Goal: Transaction & Acquisition: Book appointment/travel/reservation

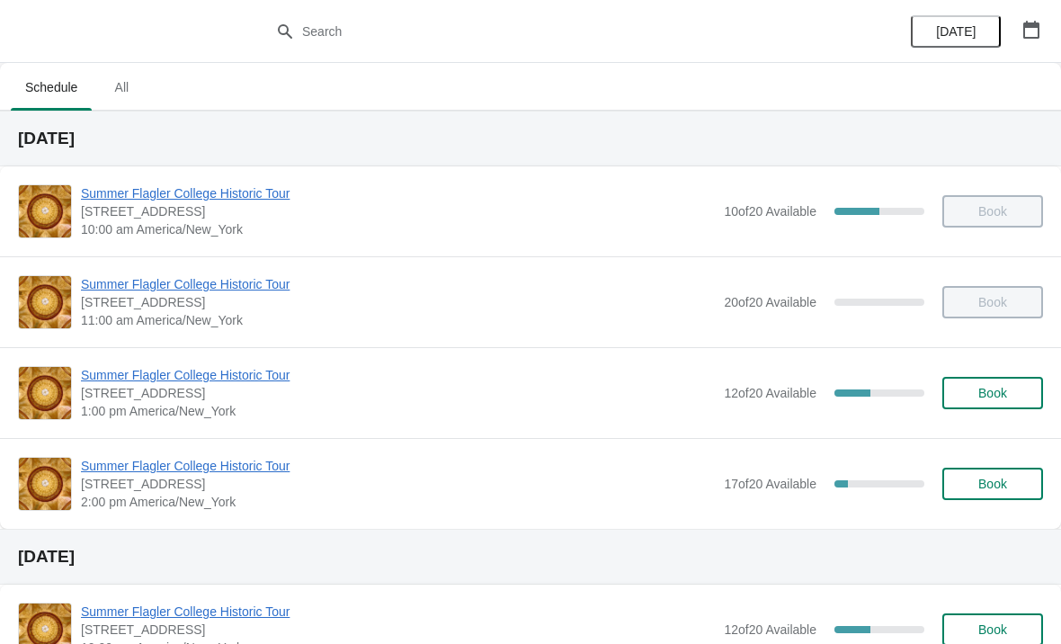
click at [191, 470] on span "Summer Flagler College Historic Tour" at bounding box center [398, 466] width 634 height 18
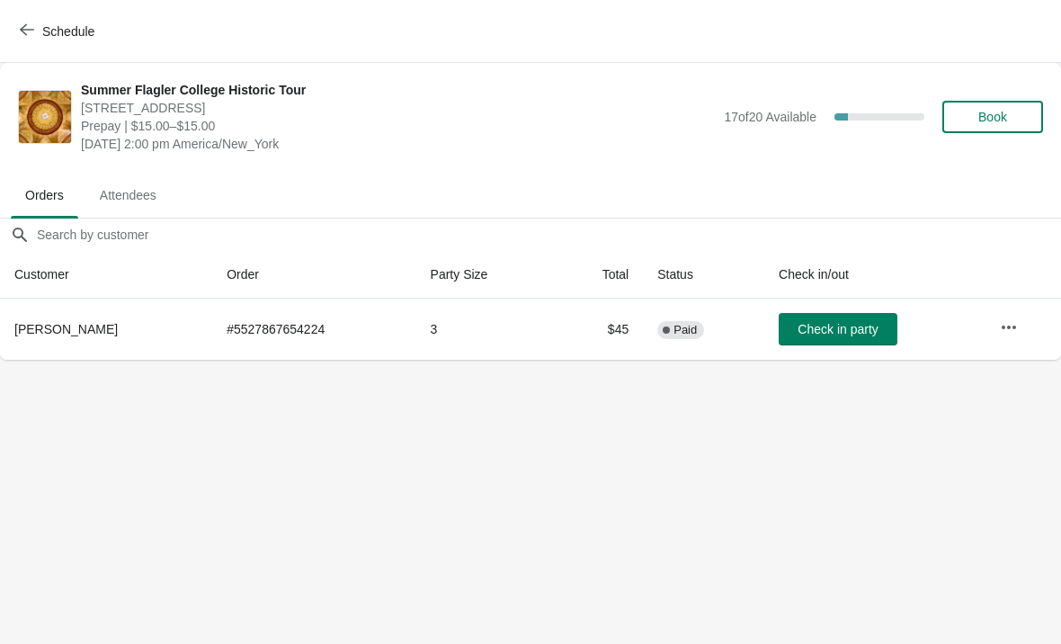
click at [36, 40] on button "Schedule" at bounding box center [59, 31] width 100 height 32
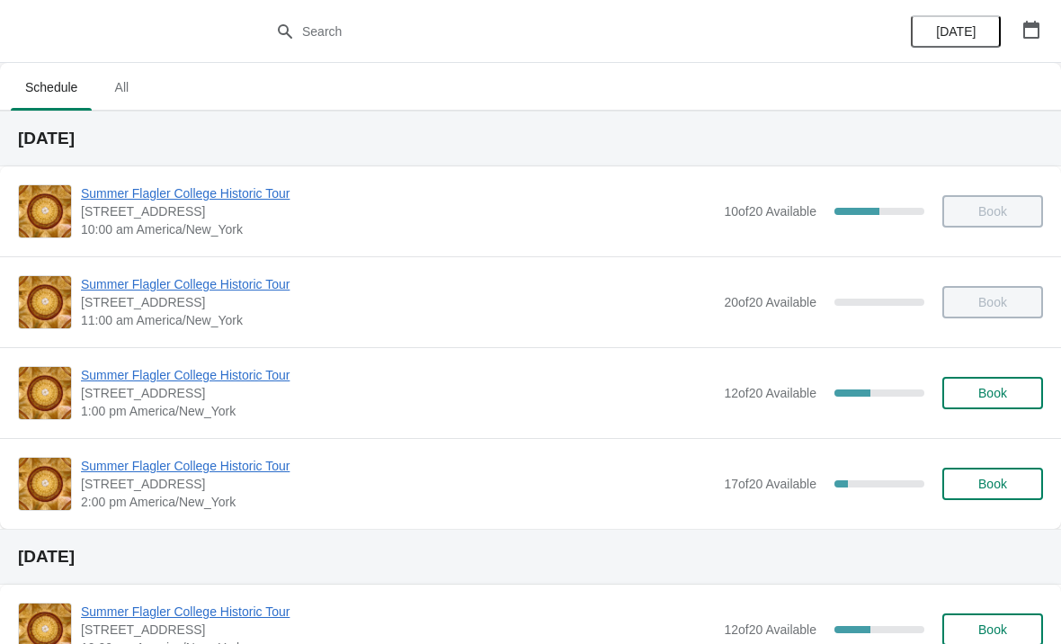
click at [189, 383] on span "Summer Flagler College Historic Tour" at bounding box center [398, 375] width 634 height 18
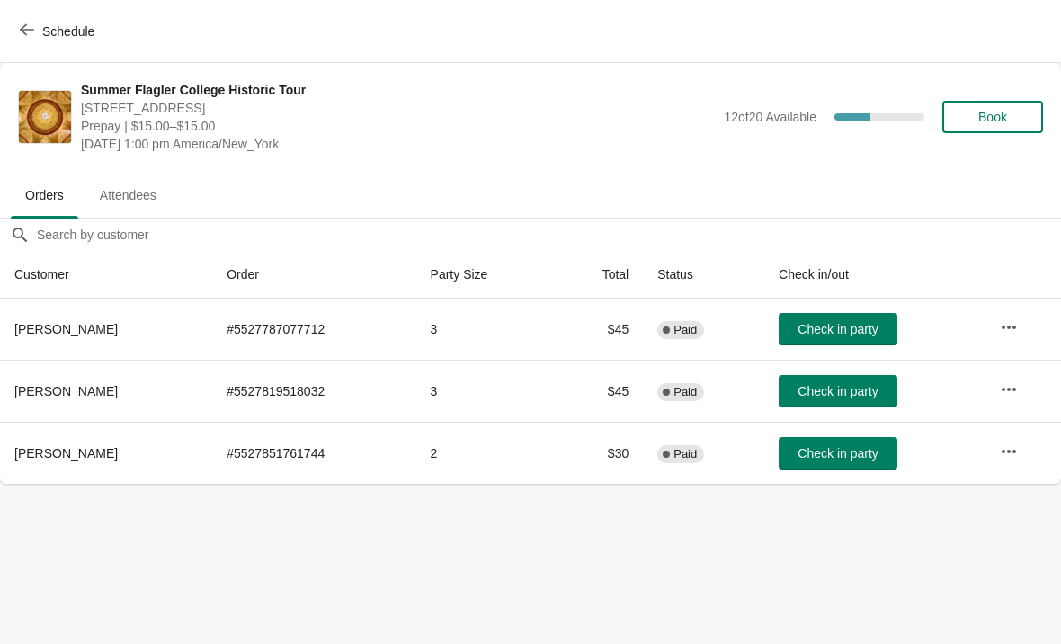
click at [857, 396] on span "Check in party" at bounding box center [837, 391] width 80 height 14
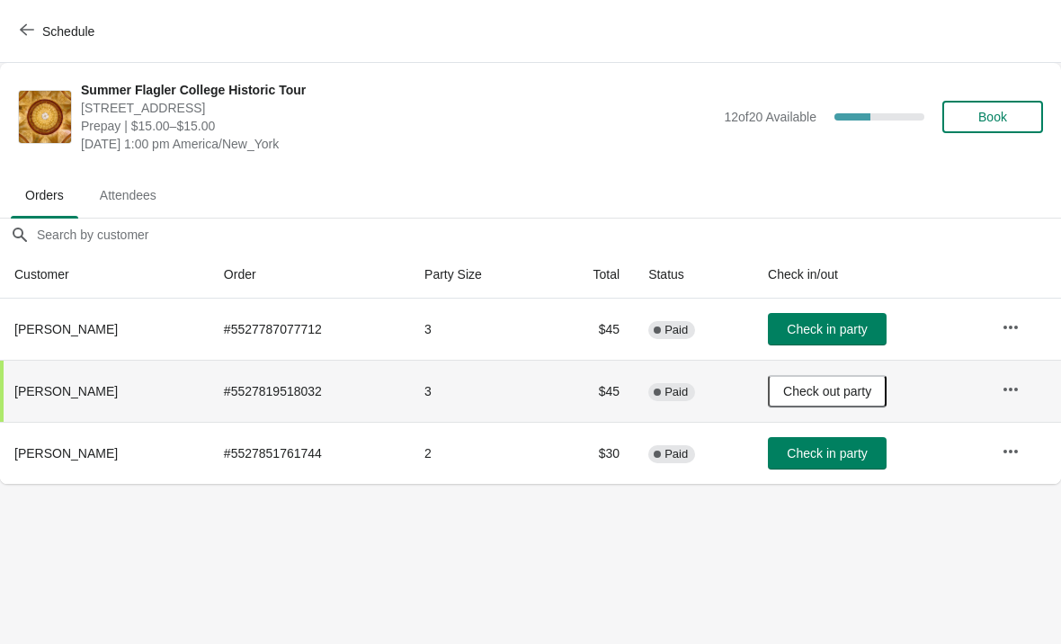
click at [869, 433] on td "Check in party" at bounding box center [870, 453] width 234 height 62
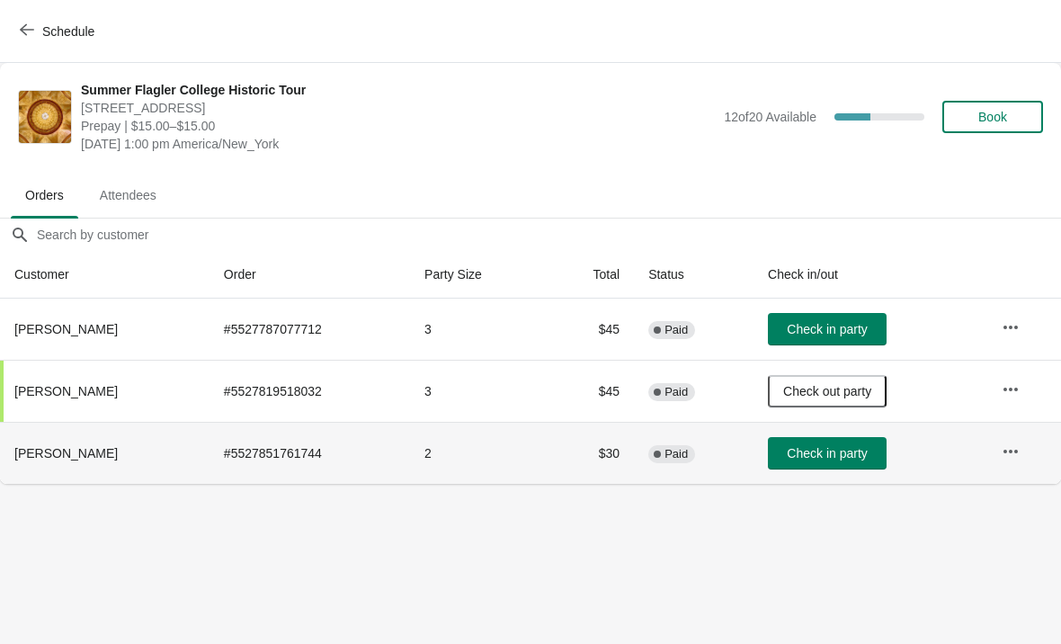
click at [820, 460] on span "Check in party" at bounding box center [827, 453] width 80 height 14
click at [961, 106] on button "Book" at bounding box center [992, 117] width 101 height 32
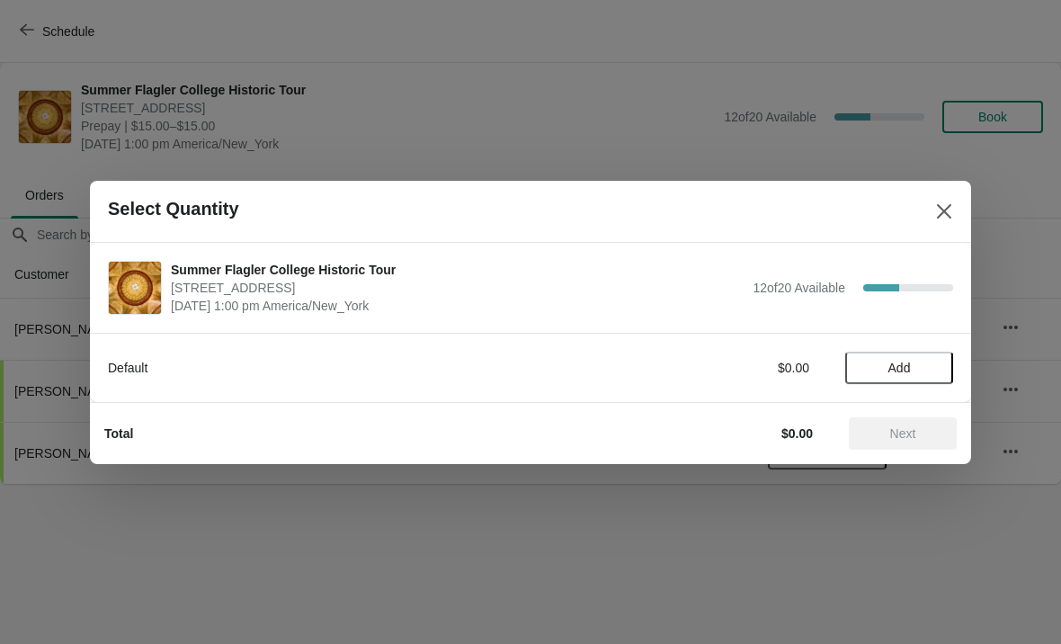
click at [924, 354] on button "Add" at bounding box center [899, 368] width 108 height 32
click at [928, 371] on icon at bounding box center [930, 367] width 19 height 19
click at [933, 372] on icon at bounding box center [930, 367] width 19 height 19
click at [950, 449] on button "Next" at bounding box center [903, 433] width 108 height 32
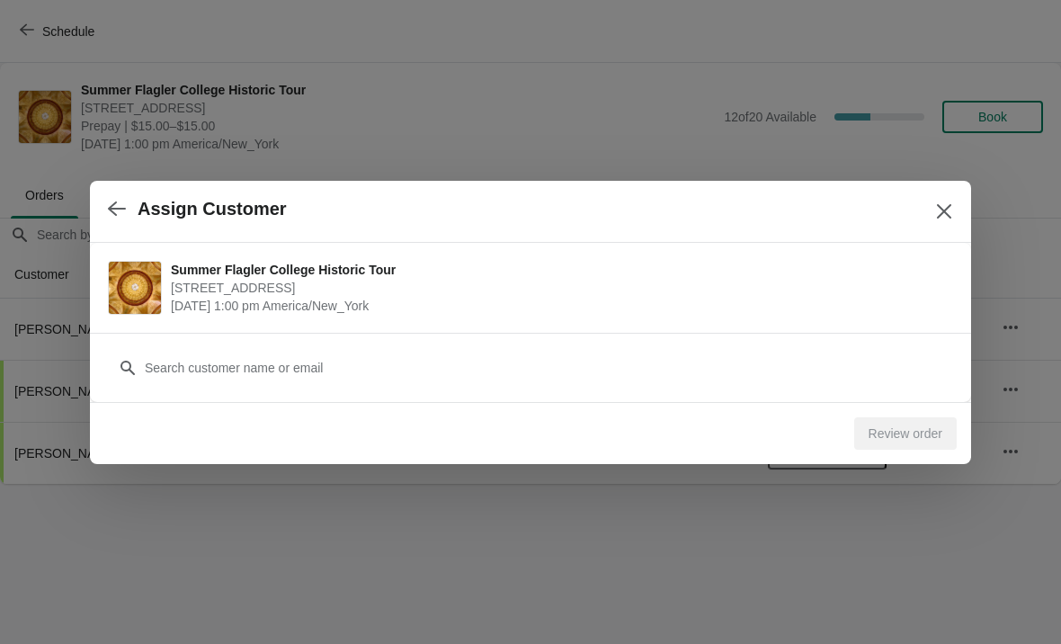
click at [872, 346] on div "Customer" at bounding box center [530, 359] width 845 height 50
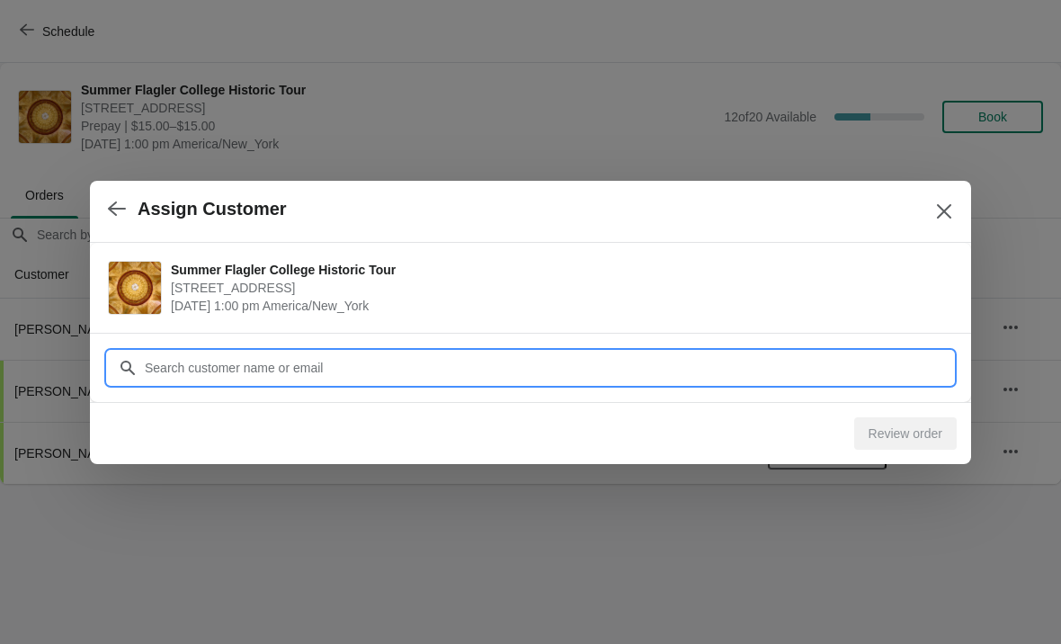
click at [779, 355] on input "Customer" at bounding box center [548, 368] width 809 height 32
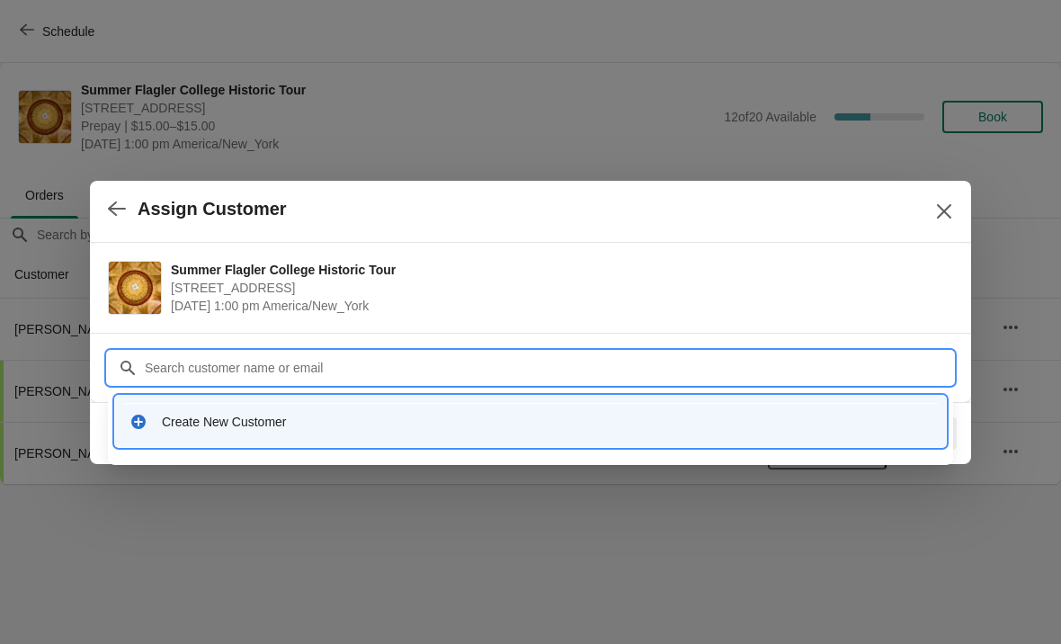
click at [660, 438] on div "Create New Customer" at bounding box center [530, 421] width 816 height 37
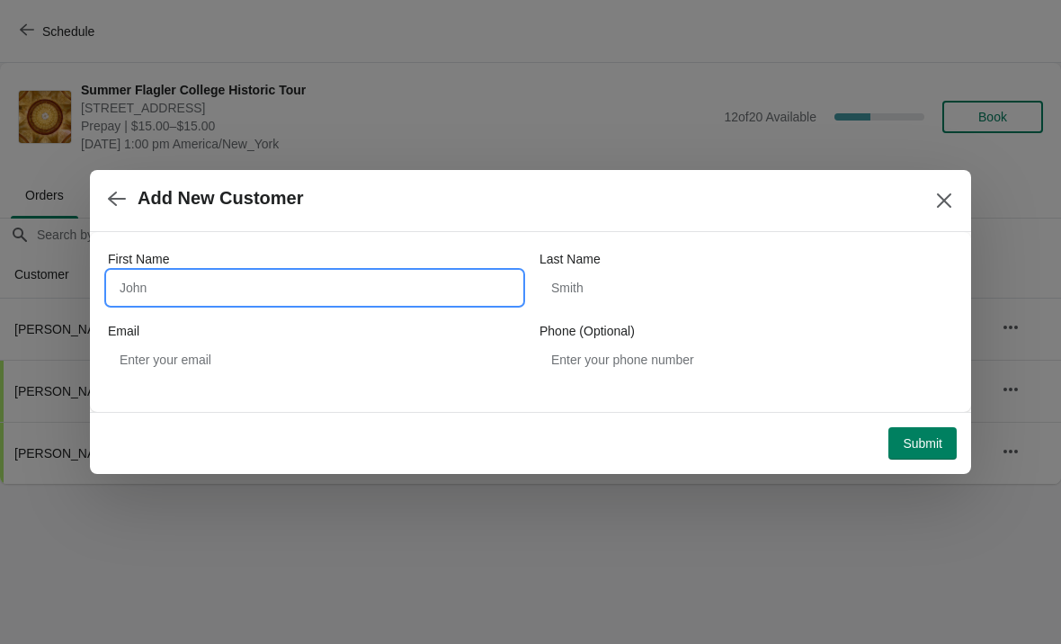
click at [339, 283] on input "First Name" at bounding box center [315, 287] width 414 height 32
type input "Luis"
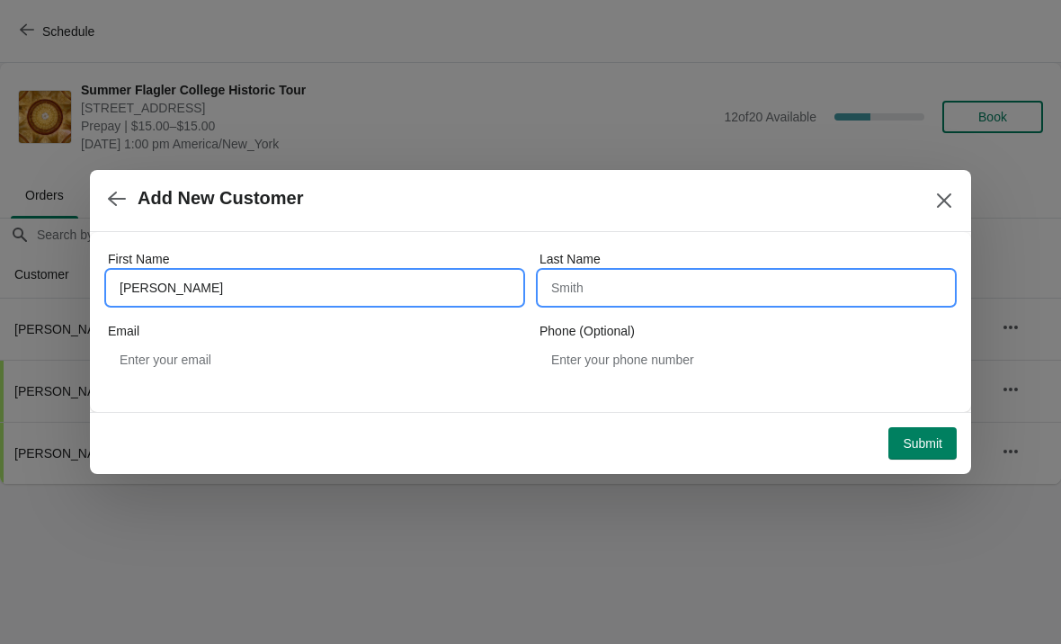
click at [750, 280] on input "Last Name" at bounding box center [746, 287] width 414 height 32
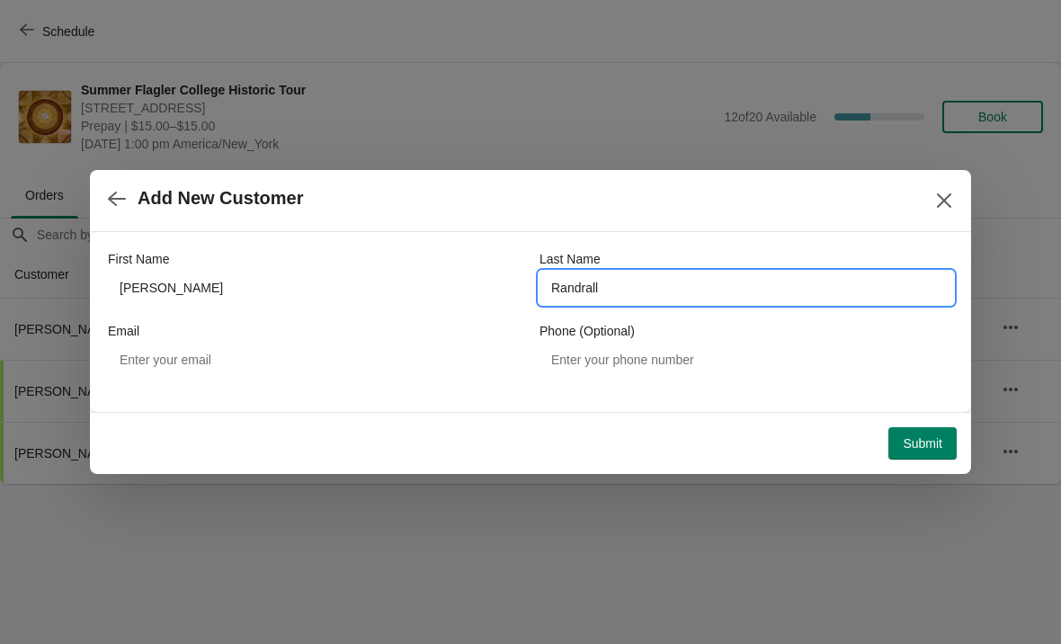
type input "Randrall"
click at [921, 456] on button "Submit" at bounding box center [922, 443] width 68 height 32
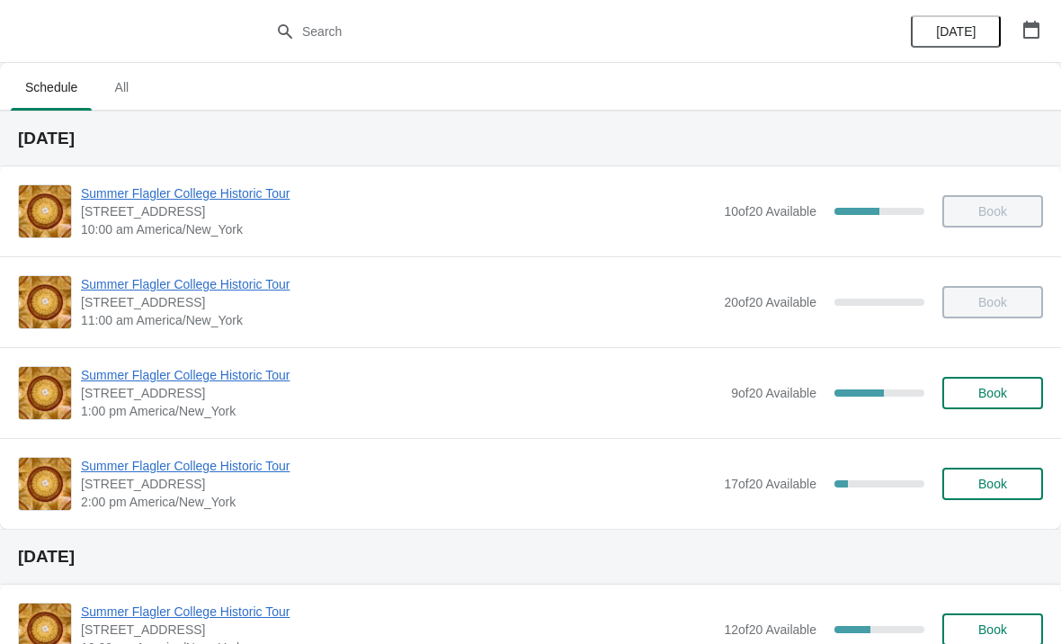
click at [1010, 389] on span "Book" at bounding box center [992, 393] width 68 height 14
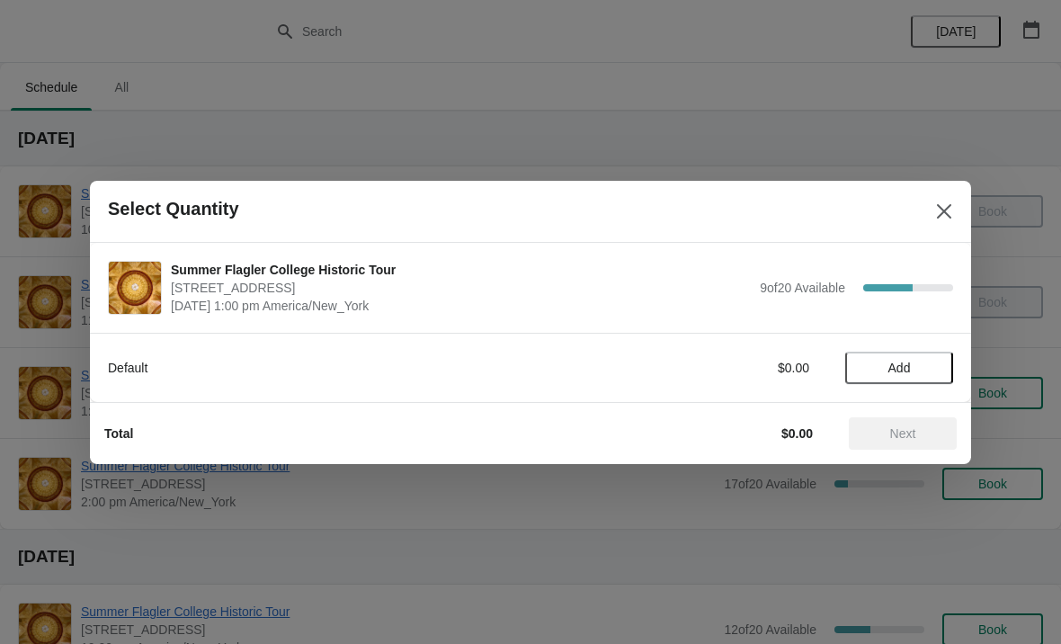
click at [917, 357] on button "Add" at bounding box center [899, 368] width 108 height 32
click at [928, 373] on icon at bounding box center [930, 367] width 19 height 19
click at [927, 429] on span "Next" at bounding box center [902, 433] width 79 height 14
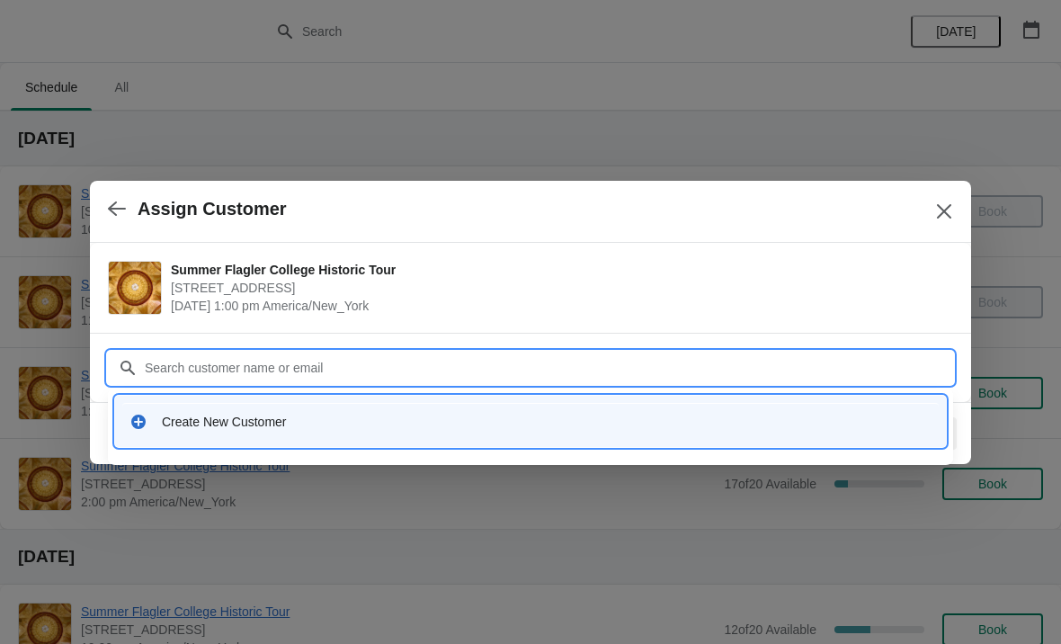
click at [624, 441] on div "Create New Customer" at bounding box center [530, 421] width 831 height 51
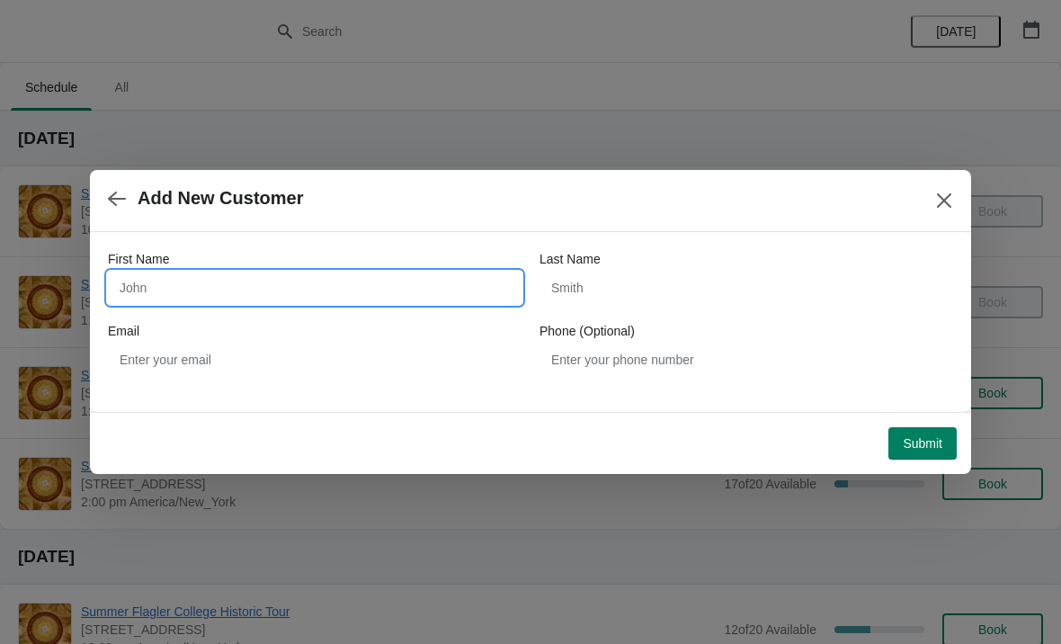
click at [424, 289] on input "First Name" at bounding box center [315, 287] width 414 height 32
type input "Tom"
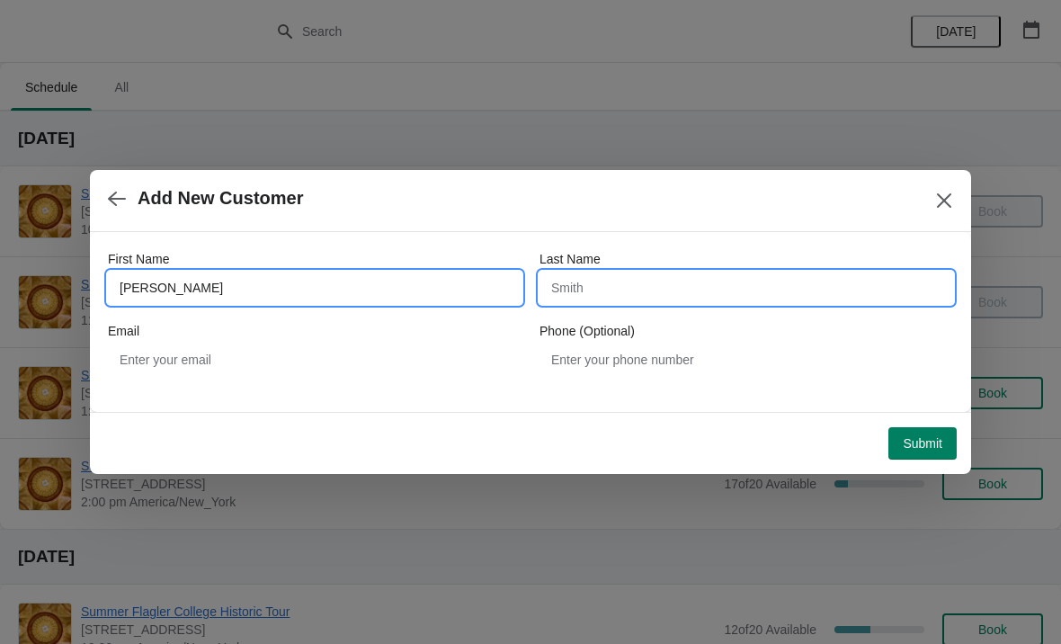
click at [773, 276] on input "Last Name" at bounding box center [746, 287] width 414 height 32
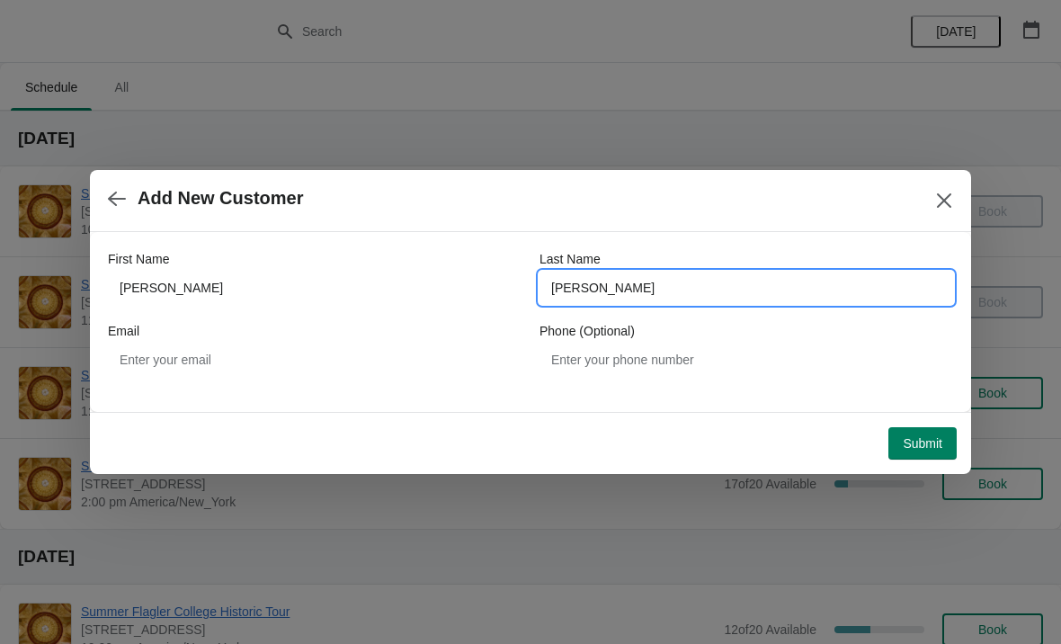
type input "Mcguire"
click at [922, 436] on span "Submit" at bounding box center [923, 443] width 40 height 14
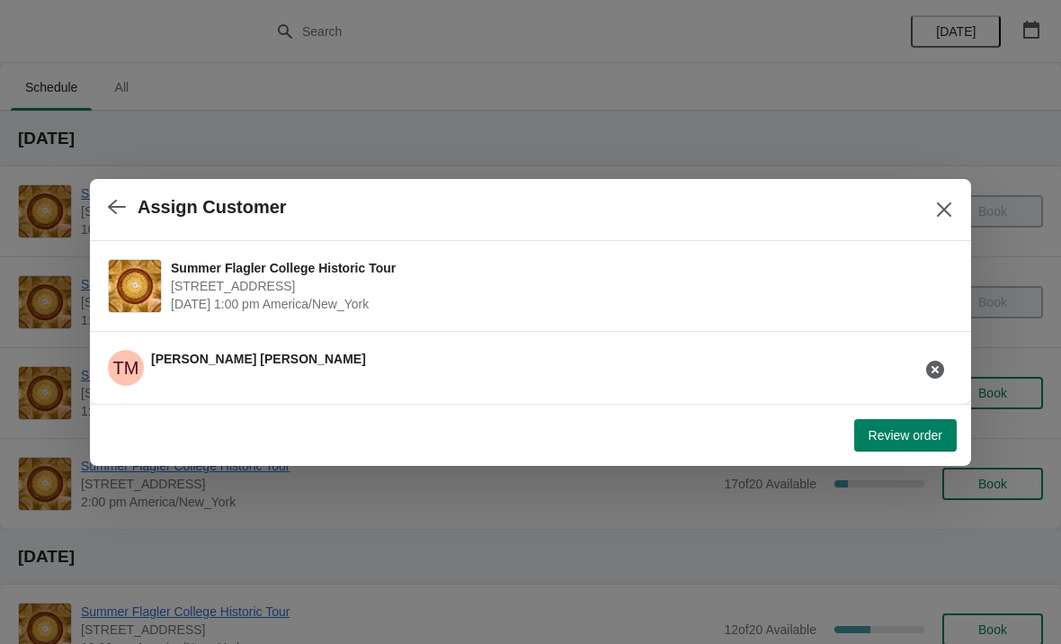
click at [903, 435] on span "Review order" at bounding box center [905, 435] width 74 height 14
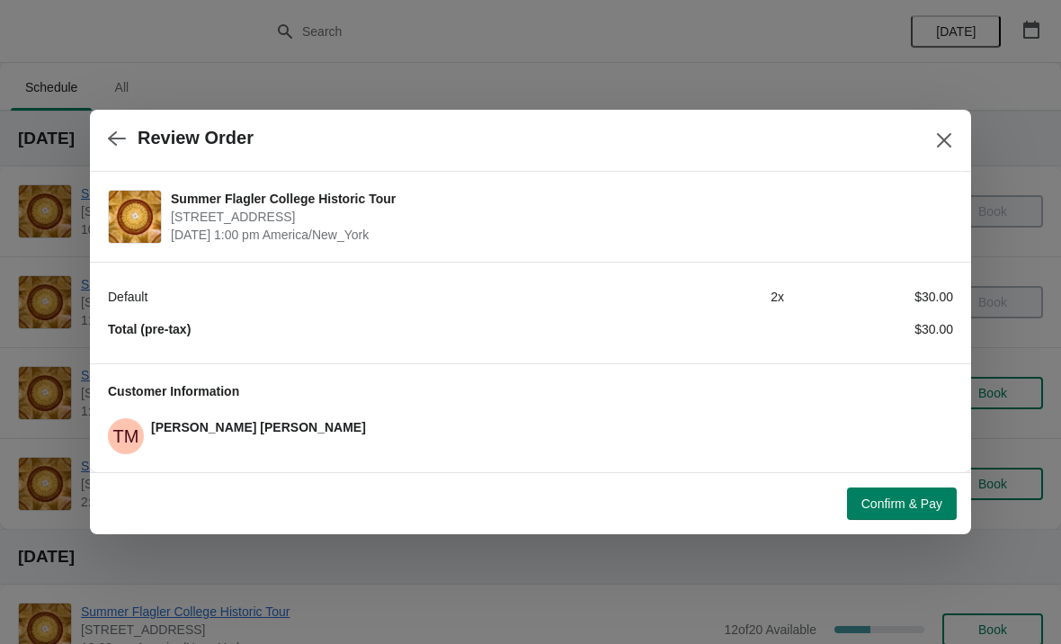
click at [905, 496] on span "Confirm & Pay" at bounding box center [901, 503] width 81 height 14
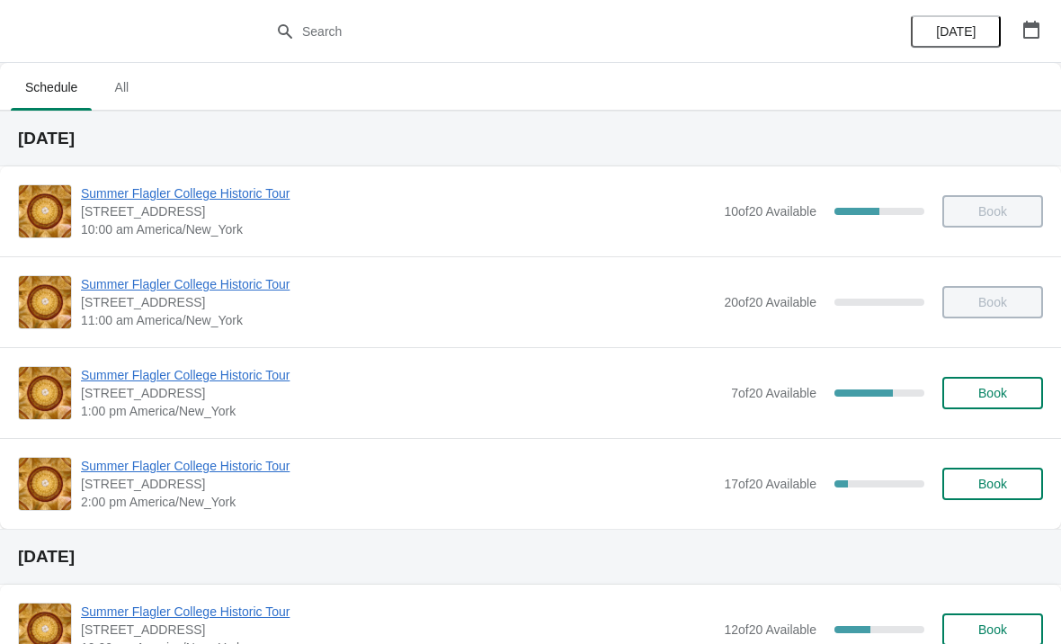
click at [170, 375] on span "Summer Flagler College Historic Tour" at bounding box center [401, 375] width 641 height 18
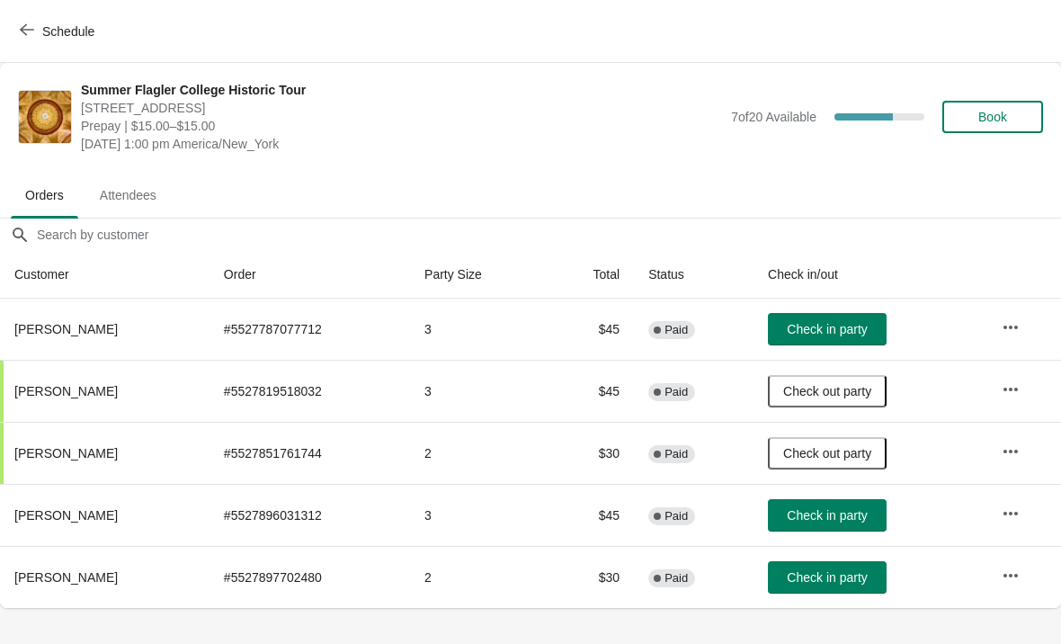
click at [825, 590] on button "Check in party" at bounding box center [827, 577] width 119 height 32
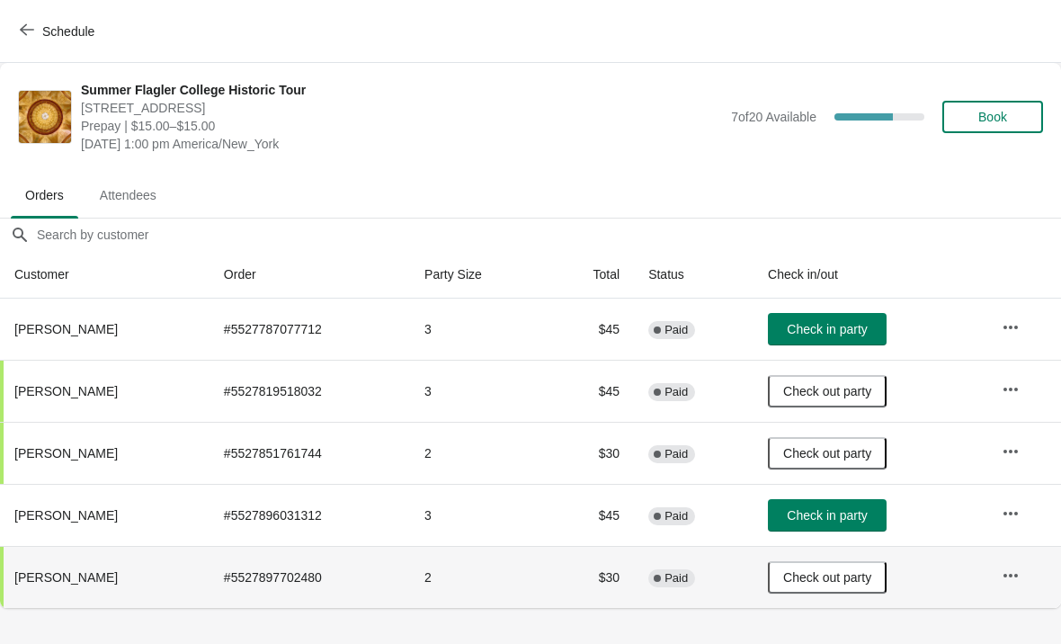
click at [840, 514] on span "Check in party" at bounding box center [827, 515] width 80 height 14
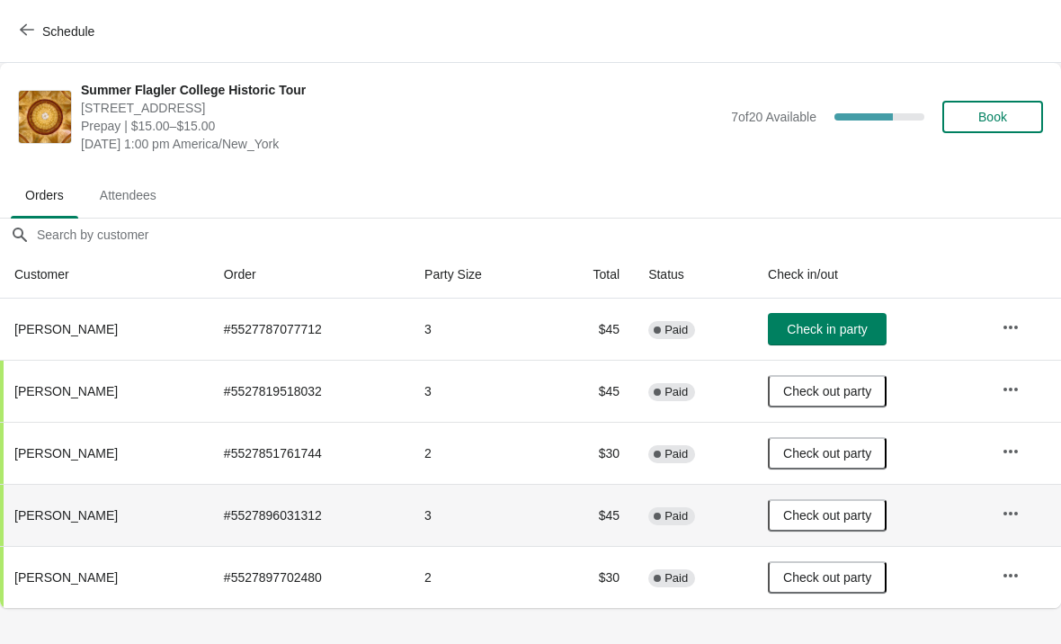
click at [1000, 114] on span "Book" at bounding box center [992, 117] width 29 height 14
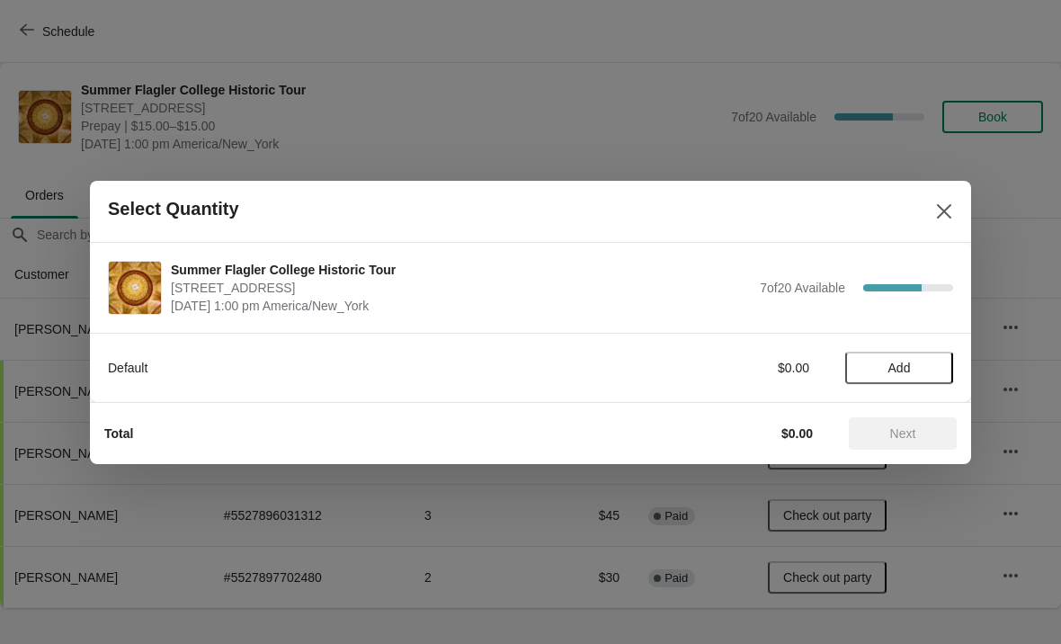
click at [935, 343] on div "Default $0.00 Add" at bounding box center [530, 359] width 845 height 50
click at [896, 365] on span "Add" at bounding box center [899, 367] width 22 height 14
click at [923, 368] on icon at bounding box center [930, 367] width 19 height 19
click at [910, 433] on span "Next" at bounding box center [903, 433] width 26 height 14
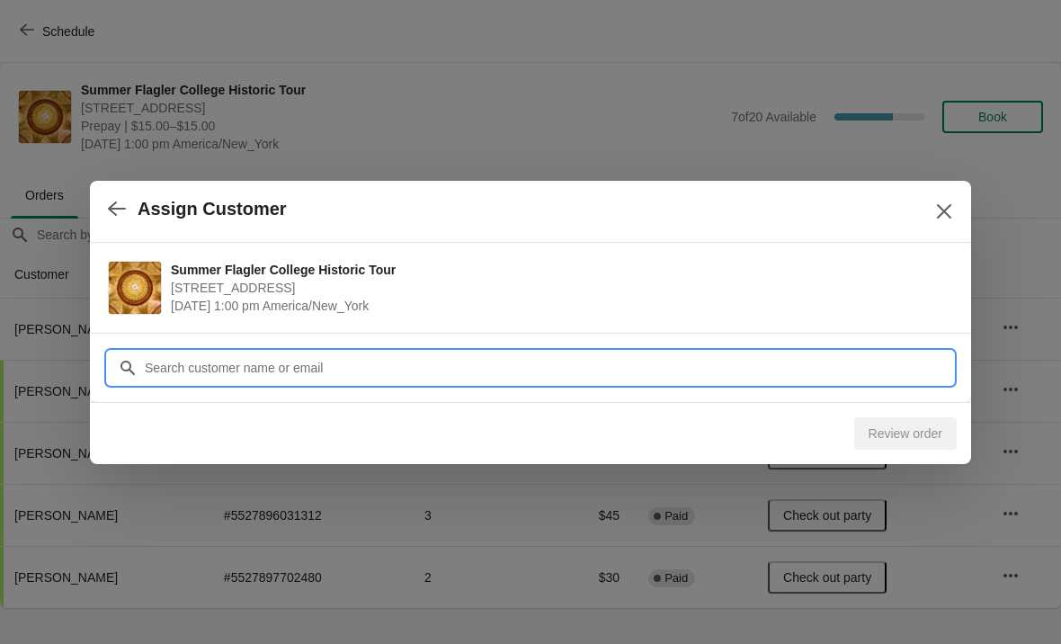
click at [855, 371] on input "Customer" at bounding box center [548, 368] width 809 height 32
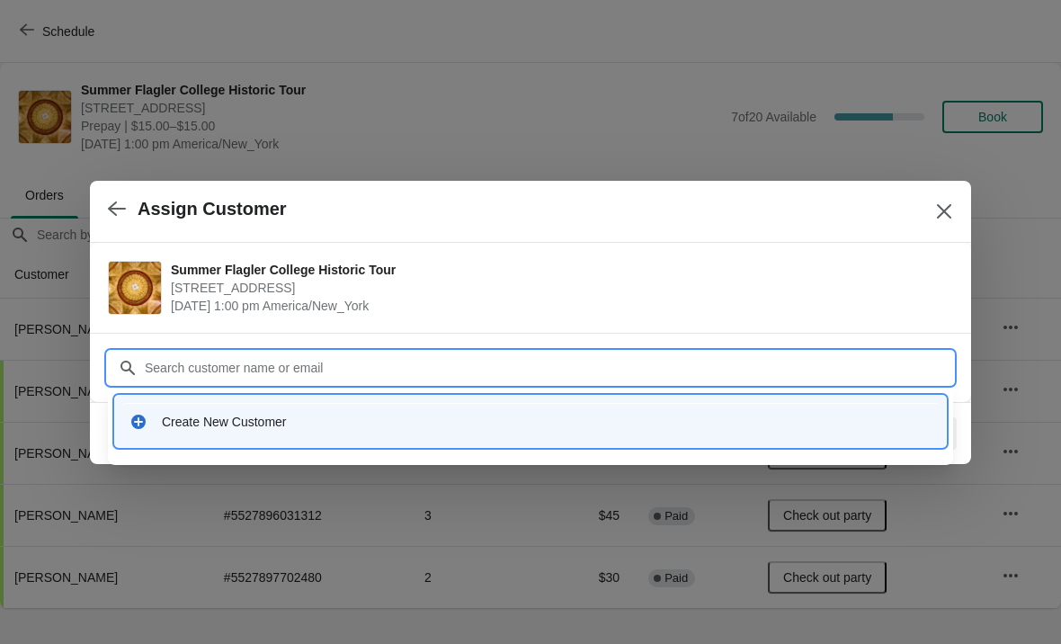
click at [510, 428] on div "Create New Customer" at bounding box center [547, 422] width 770 height 18
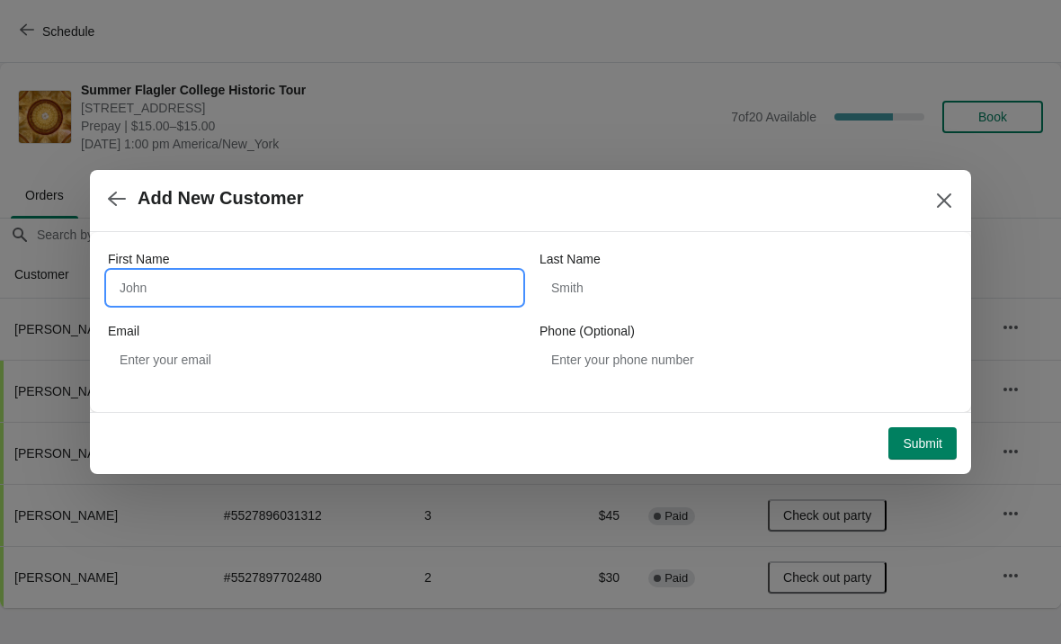
click at [336, 295] on input "First Name" at bounding box center [315, 287] width 414 height 32
type input "[PERSON_NAME]"
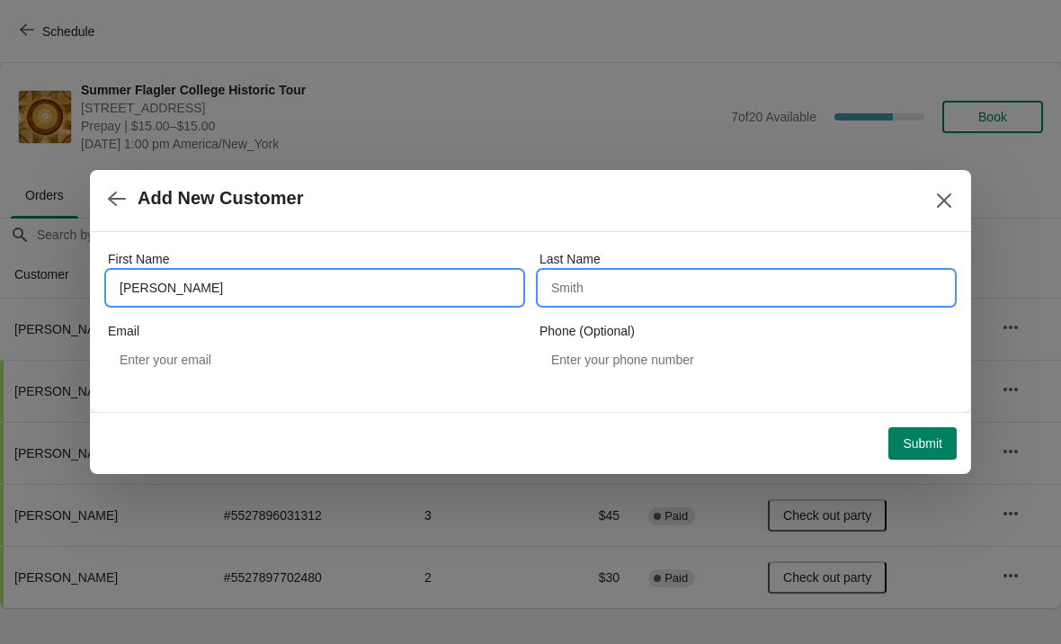
click at [672, 286] on input "Last Name" at bounding box center [746, 287] width 414 height 32
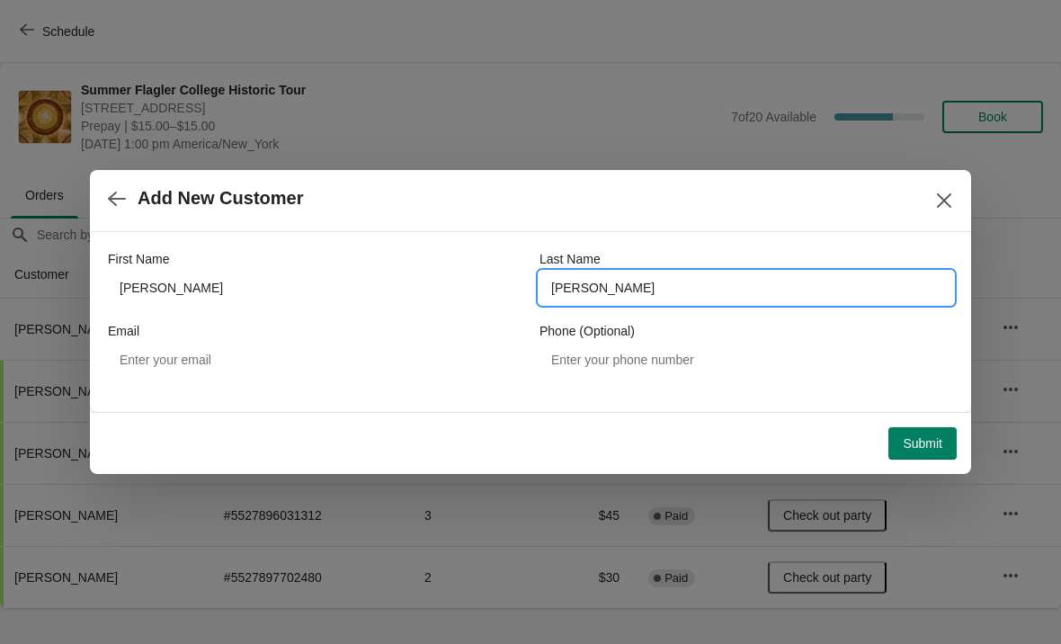
type input "[PERSON_NAME]"
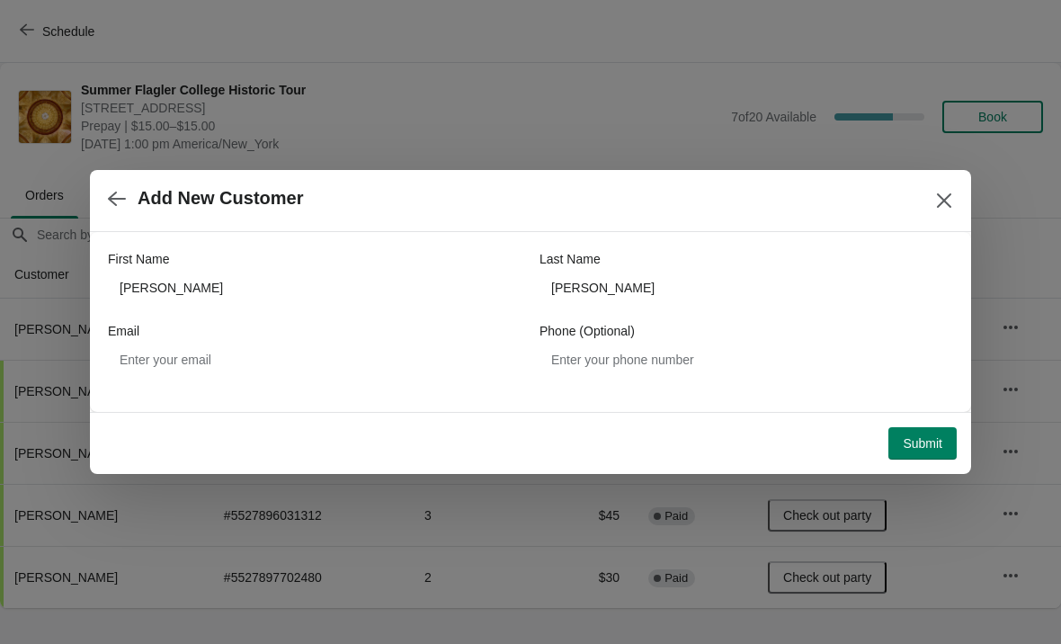
click at [926, 444] on span "Submit" at bounding box center [923, 443] width 40 height 14
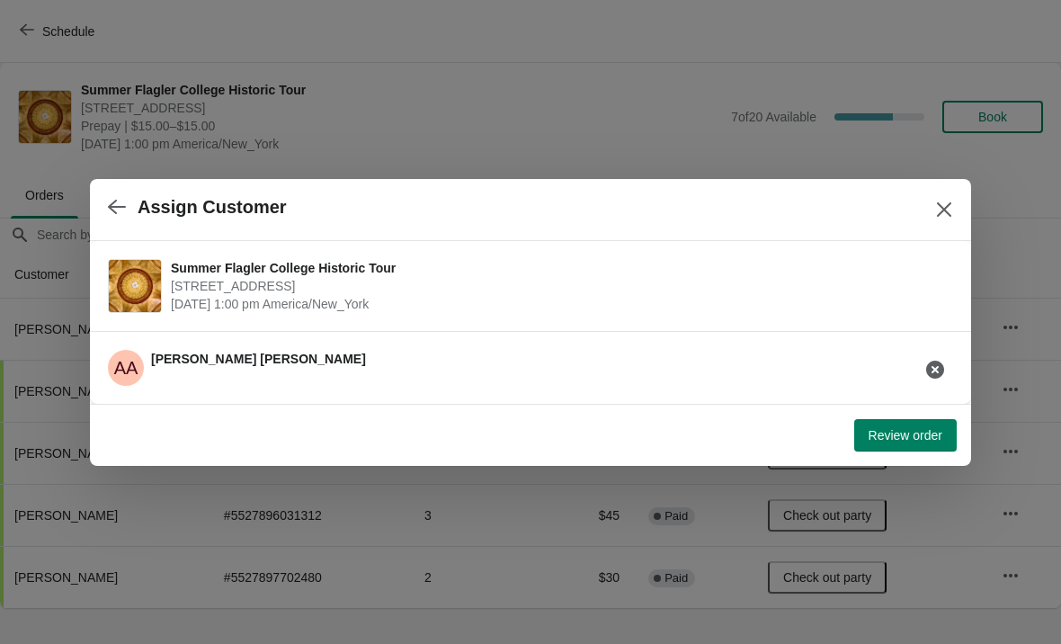
click at [930, 428] on span "Review order" at bounding box center [905, 435] width 74 height 14
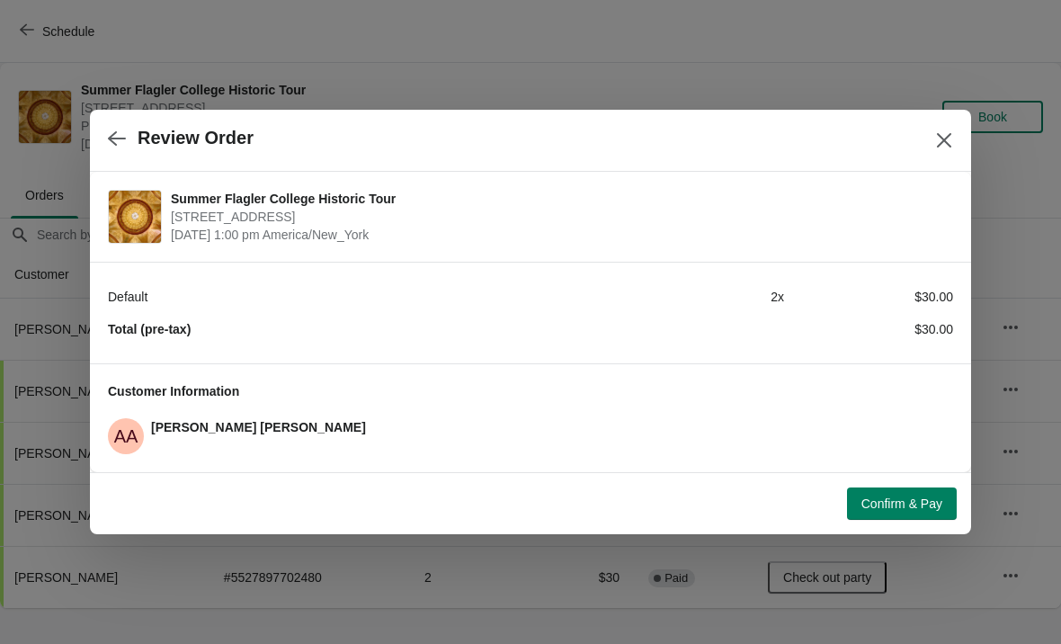
click at [916, 515] on button "Confirm & Pay" at bounding box center [902, 503] width 110 height 32
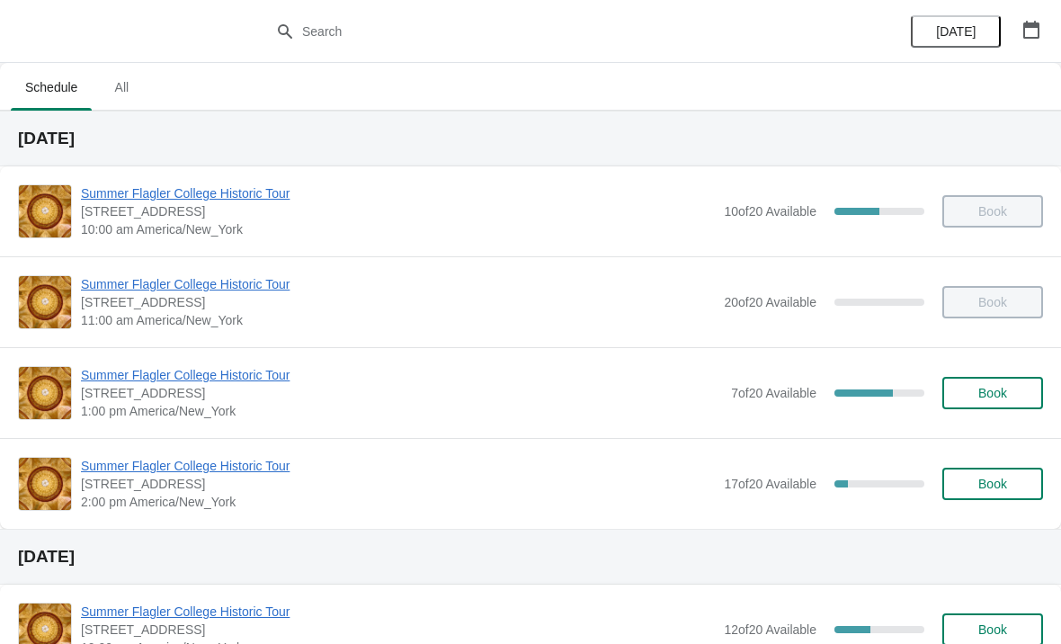
click at [223, 369] on span "Summer Flagler College Historic Tour" at bounding box center [401, 375] width 641 height 18
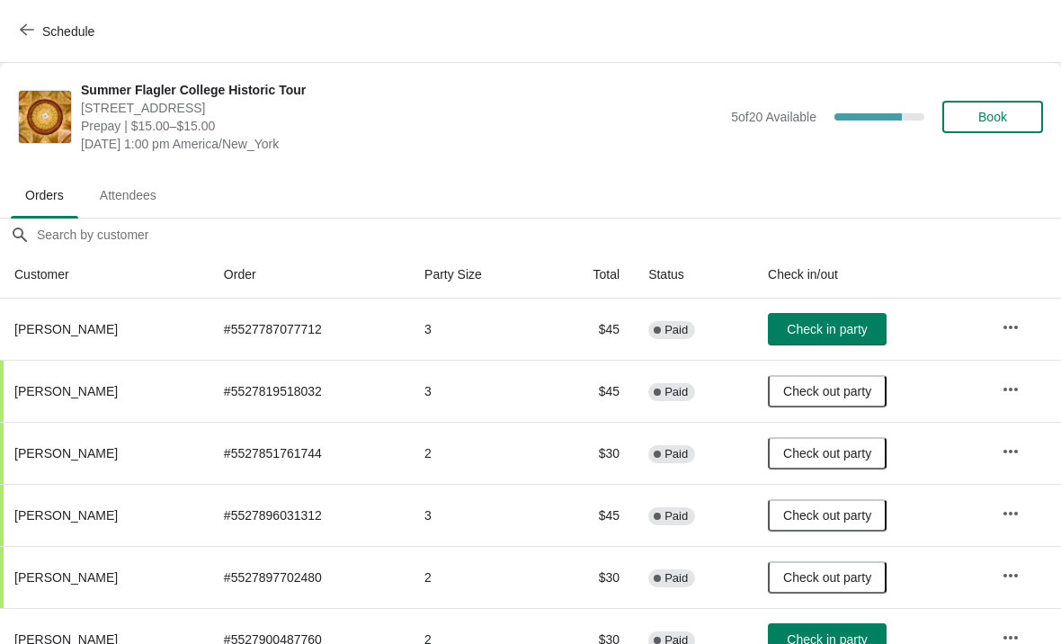
click at [863, 343] on button "Check in party" at bounding box center [827, 329] width 119 height 32
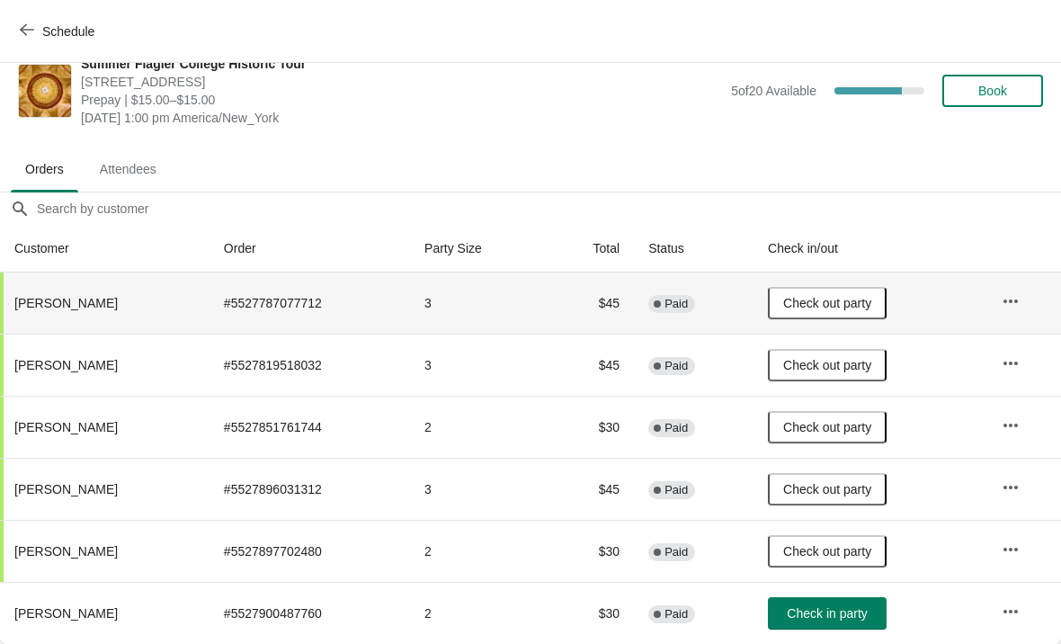
scroll to position [26, 0]
click at [832, 612] on span "Check in party" at bounding box center [827, 613] width 80 height 14
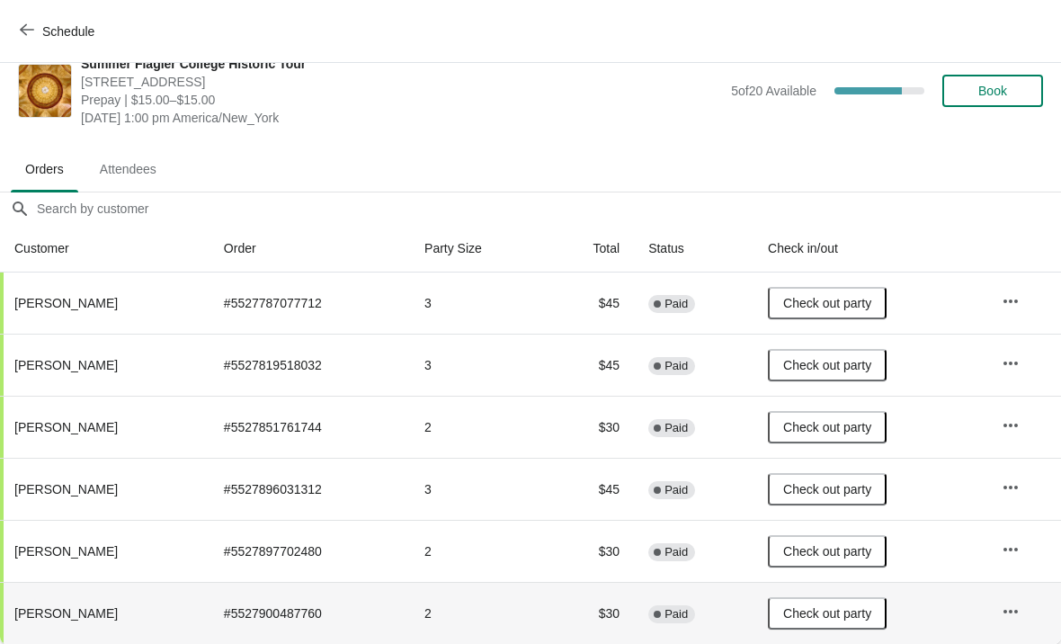
click at [72, 31] on span "Schedule" at bounding box center [68, 31] width 52 height 14
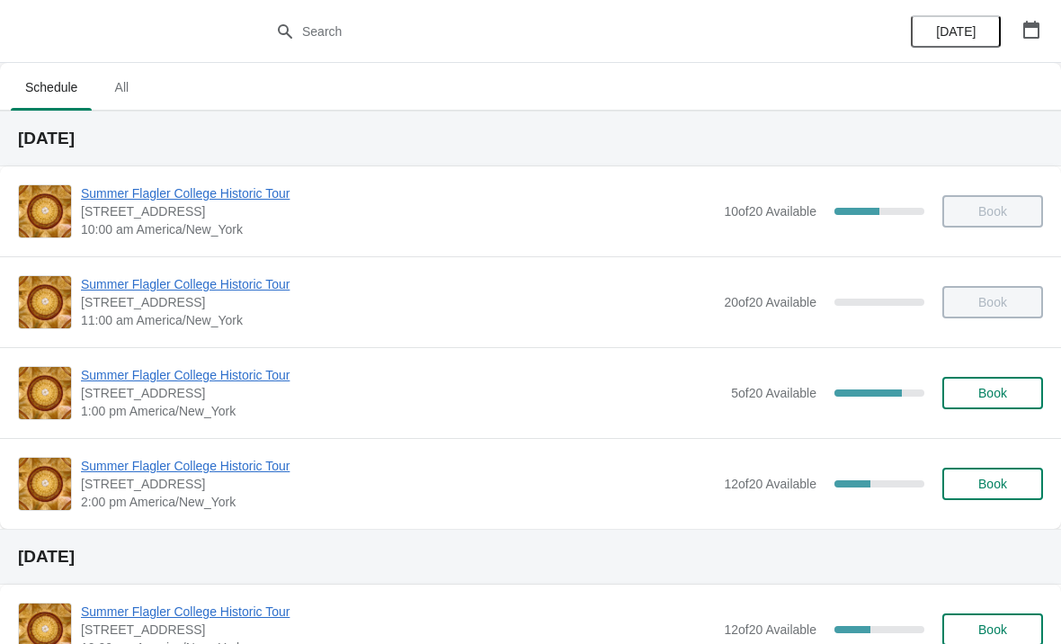
click at [141, 464] on span "Summer Flagler College Historic Tour" at bounding box center [398, 466] width 634 height 18
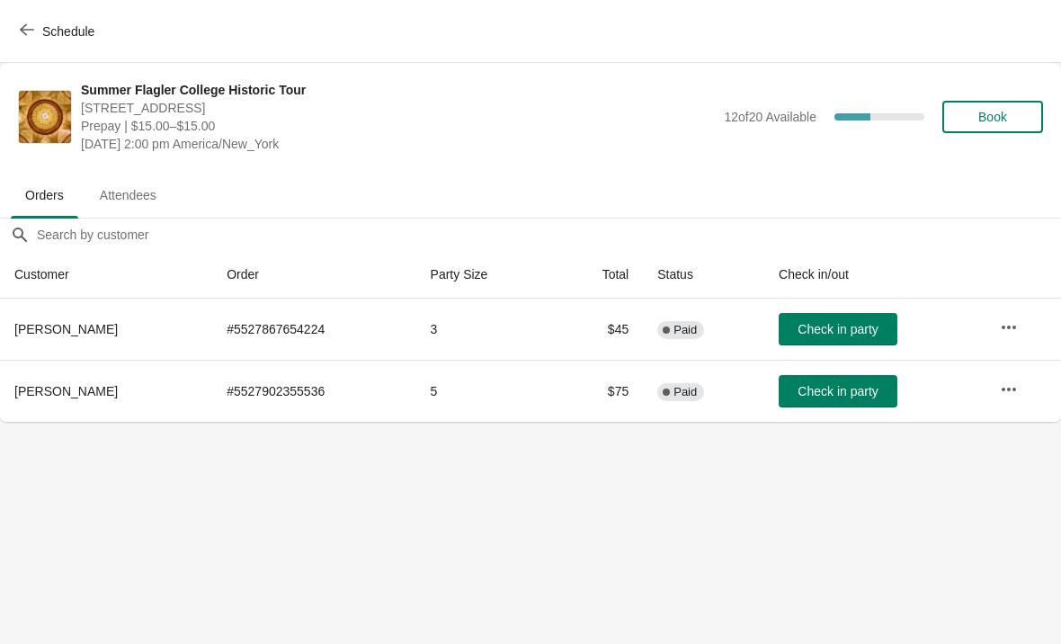
click at [53, 36] on span "Schedule" at bounding box center [68, 31] width 52 height 14
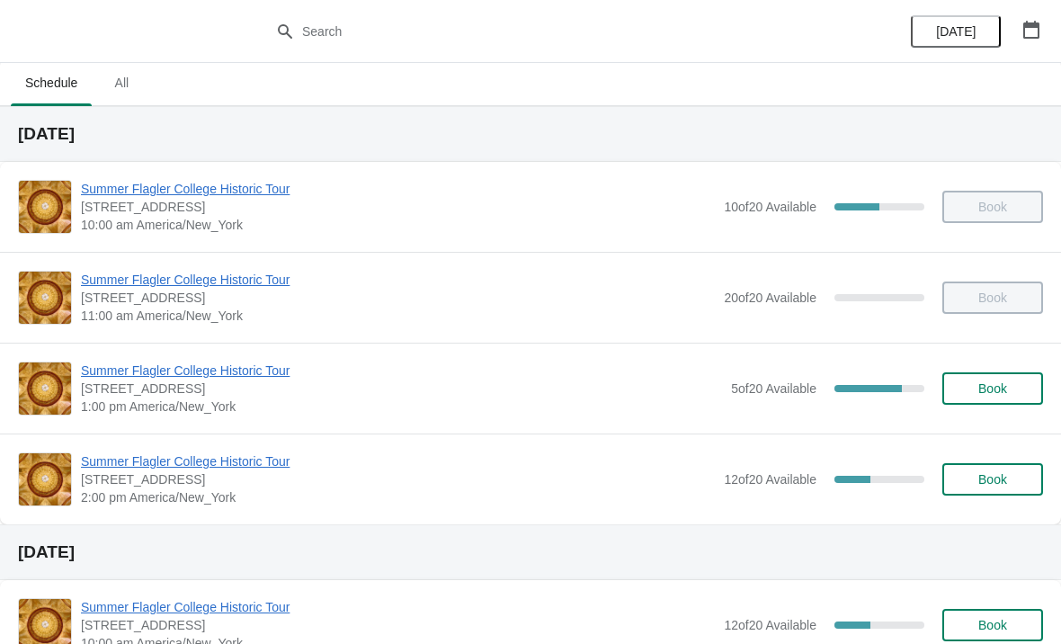
scroll to position [5, 0]
click at [141, 188] on span "Summer Flagler College Historic Tour" at bounding box center [398, 188] width 634 height 18
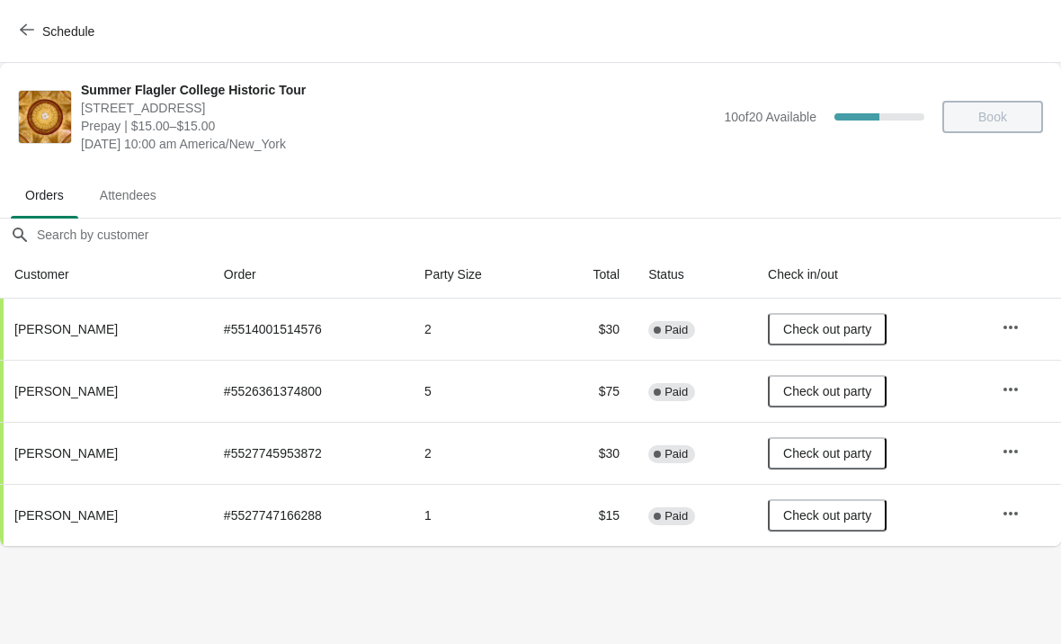
click at [36, 18] on button "Schedule" at bounding box center [59, 31] width 100 height 32
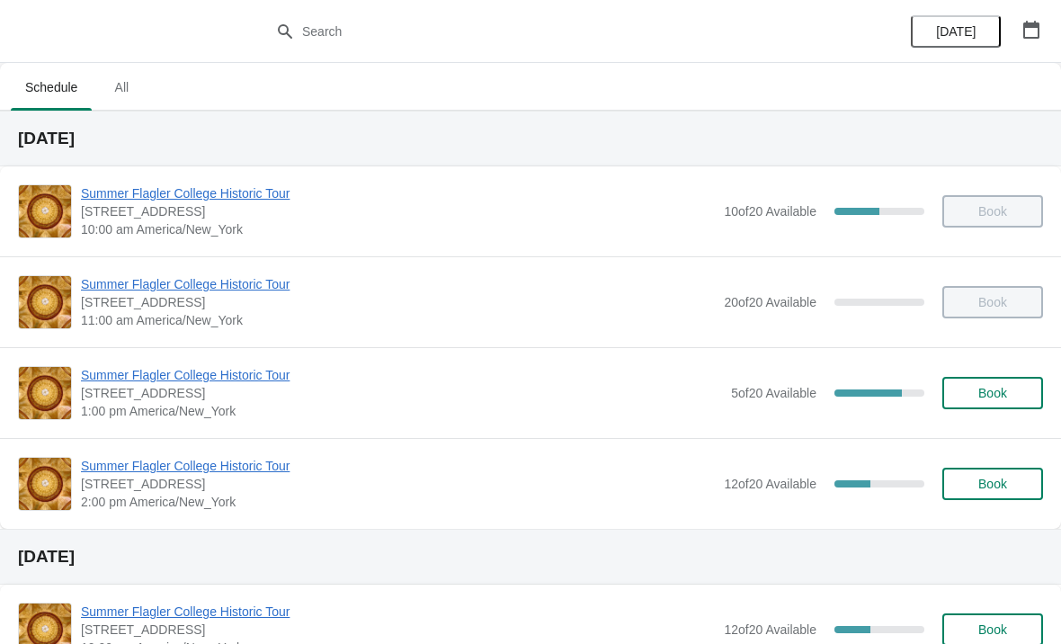
click at [1018, 370] on div "Summer Flagler College Historic Tour 74 King Street, St. Augustine, FL, USA 1:0…" at bounding box center [562, 393] width 962 height 54
click at [990, 386] on span "Book" at bounding box center [992, 393] width 29 height 14
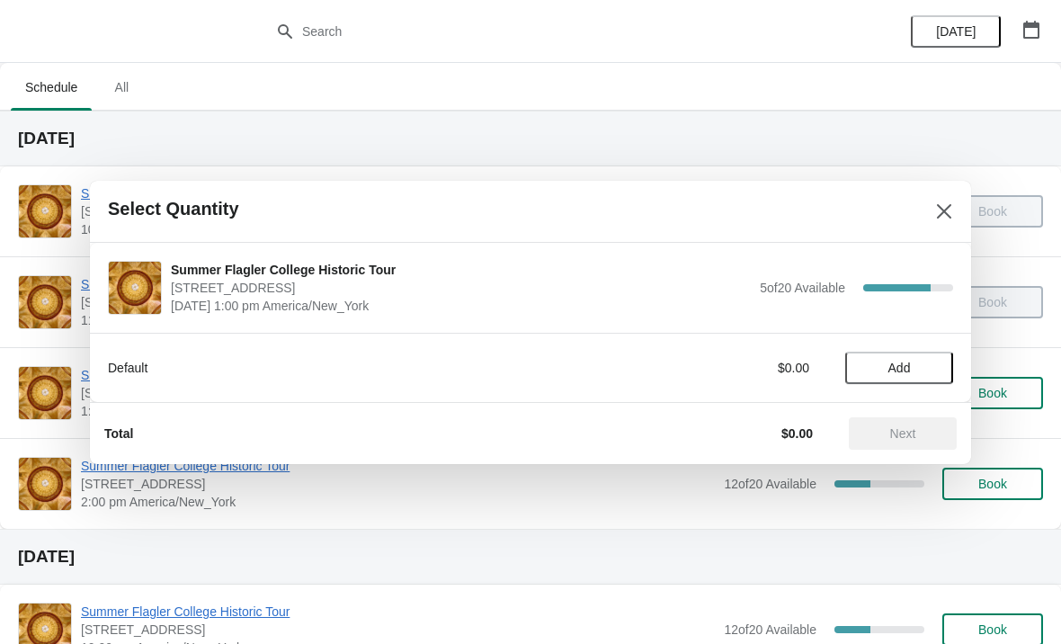
click at [922, 356] on button "Add" at bounding box center [899, 368] width 108 height 32
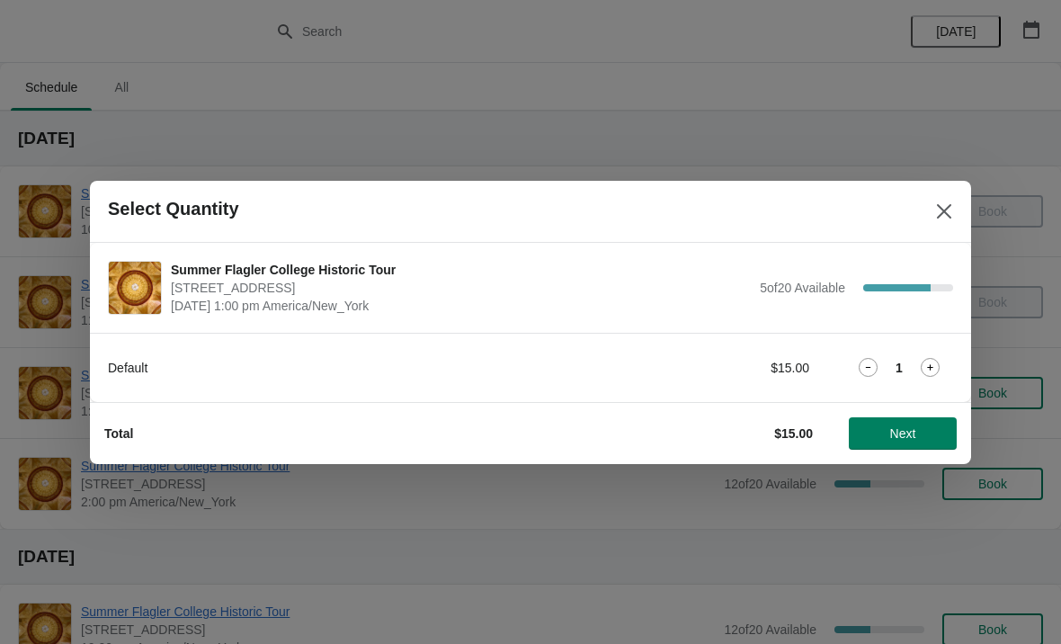
click at [923, 358] on icon at bounding box center [930, 367] width 19 height 19
click at [902, 417] on button "Next" at bounding box center [903, 433] width 108 height 32
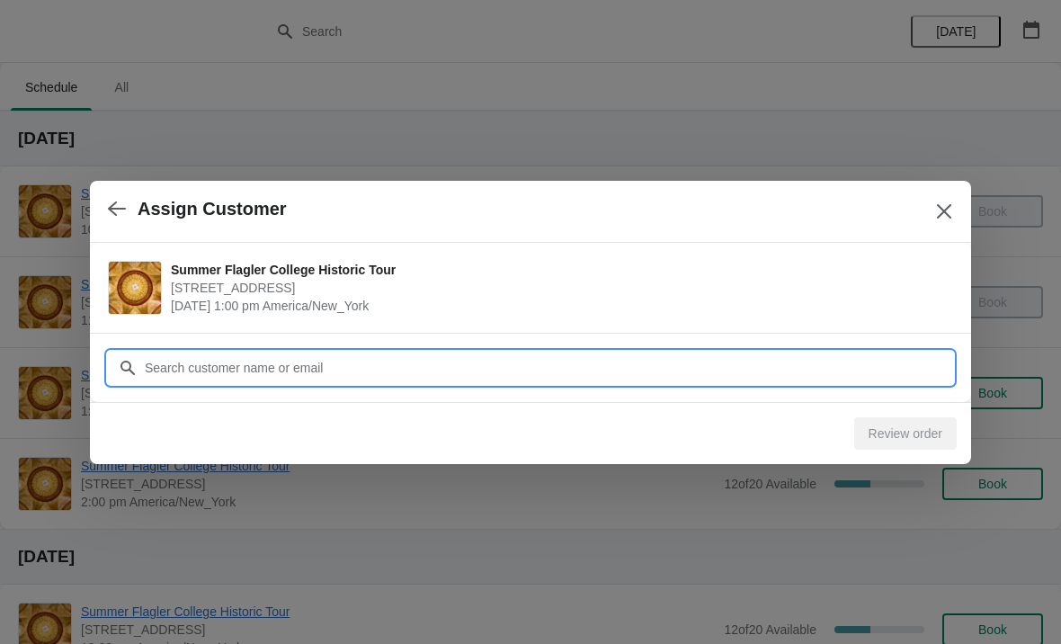
click at [705, 361] on input "Customer" at bounding box center [548, 368] width 809 height 32
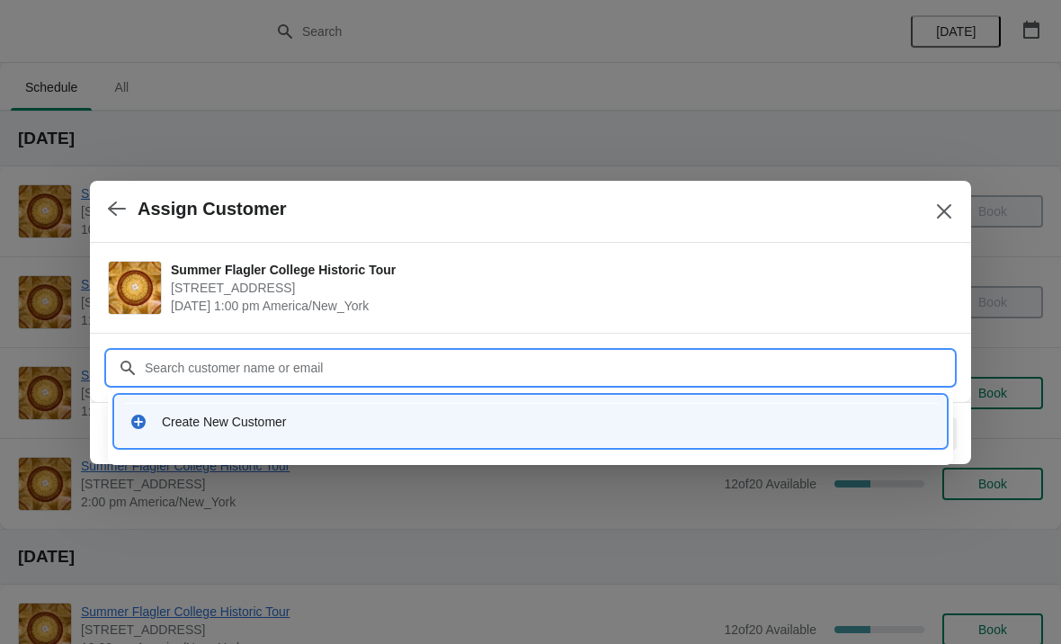
click at [441, 429] on div "Create New Customer" at bounding box center [547, 422] width 770 height 18
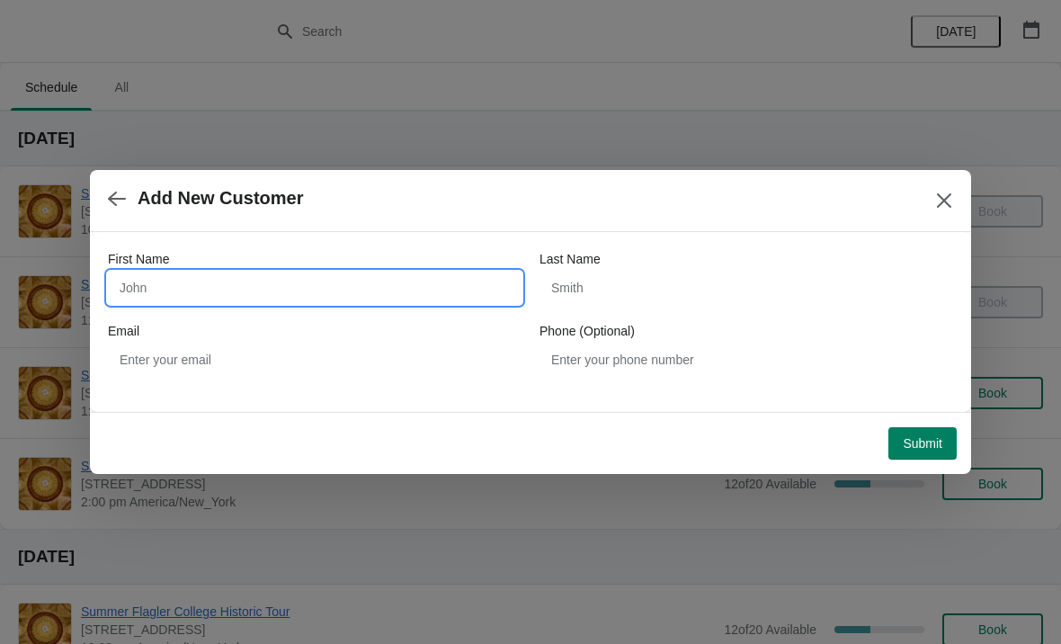
click at [310, 274] on input "First Name" at bounding box center [315, 287] width 414 height 32
type input "Mafalda"
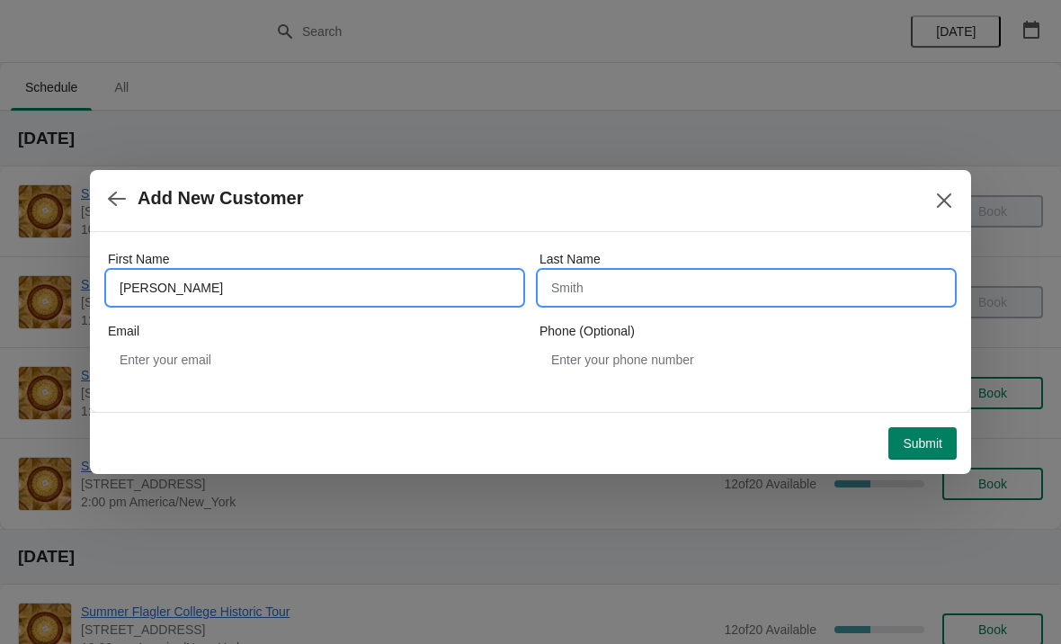
click at [680, 280] on input "Last Name" at bounding box center [746, 287] width 414 height 32
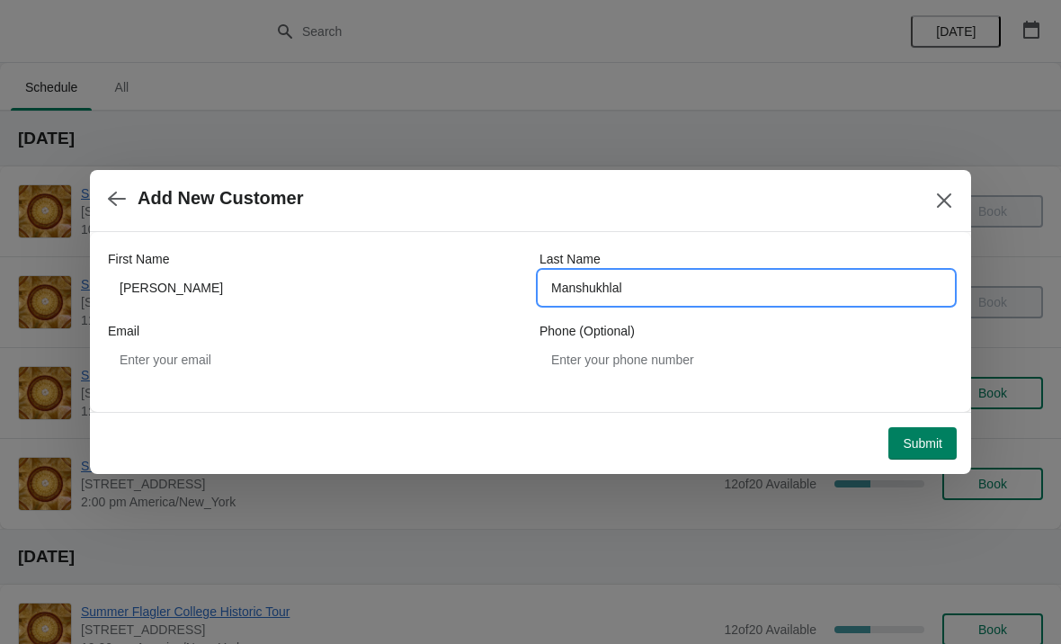
type input "Manshukhlal"
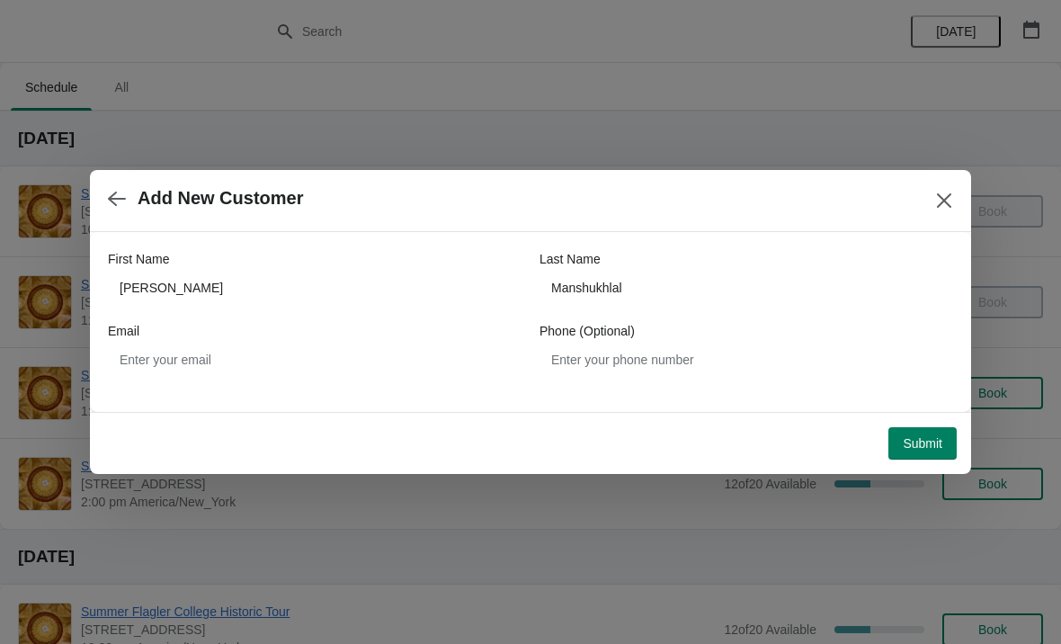
click at [921, 439] on span "Submit" at bounding box center [923, 443] width 40 height 14
